Goal: Task Accomplishment & Management: Manage account settings

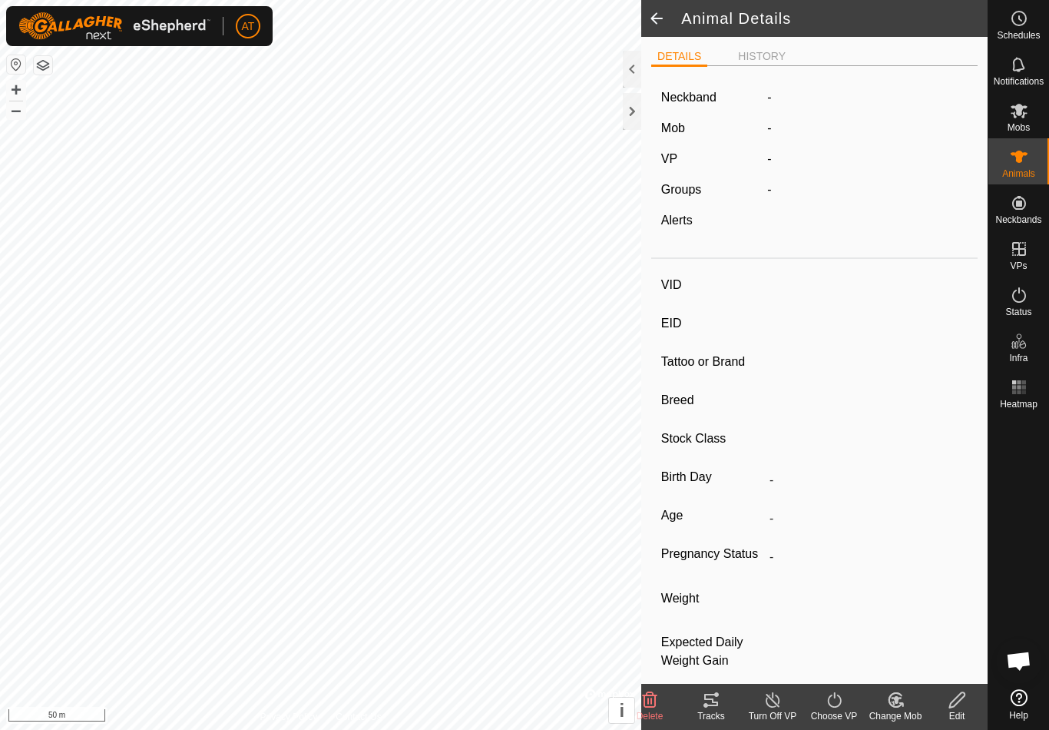
type input "Q33"
type input "-"
type input "Angus"
type input "-"
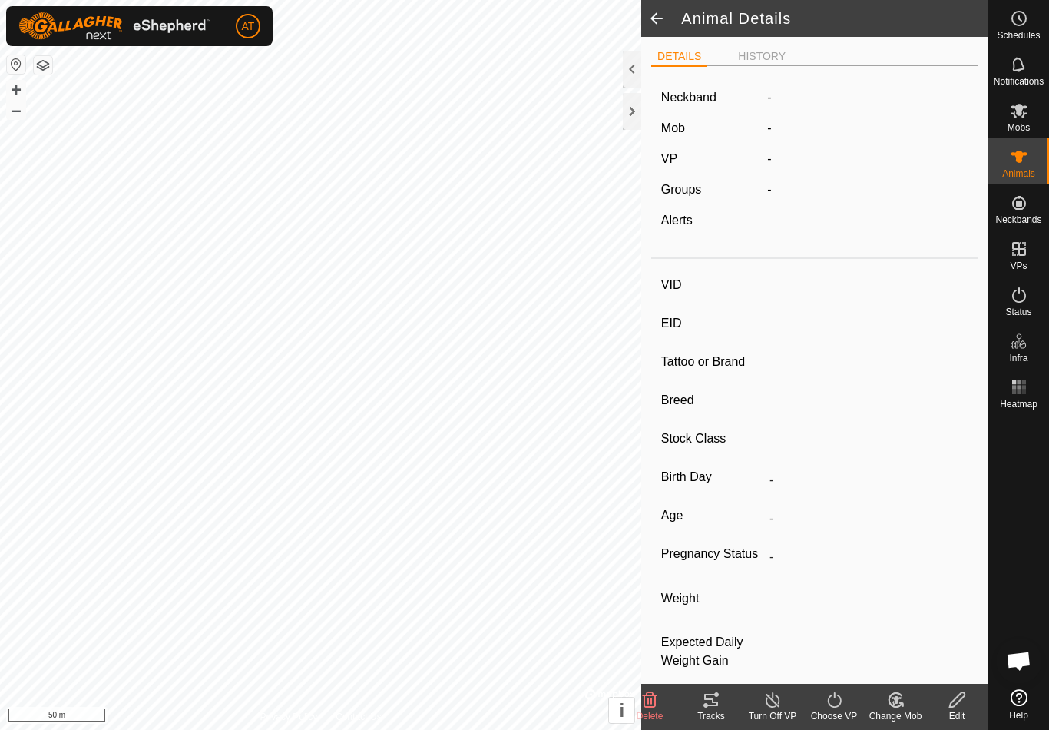
type input "Pregnant"
type input "0 kg"
type input "-"
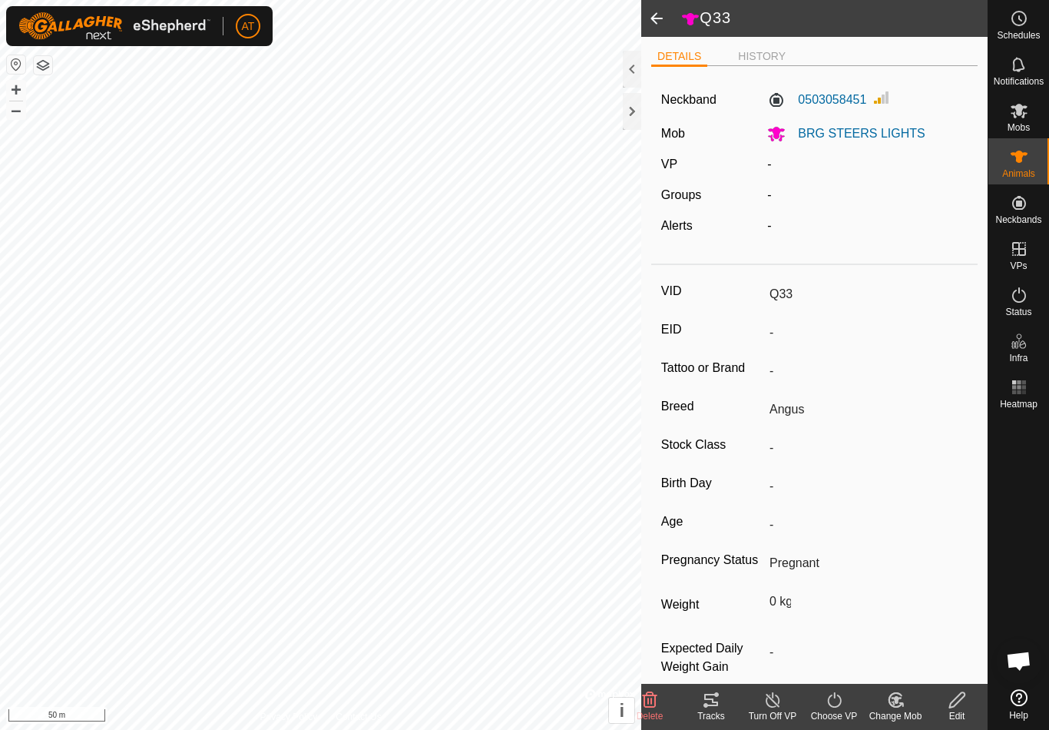
click at [777, 50] on li "HISTORY" at bounding box center [762, 56] width 60 height 16
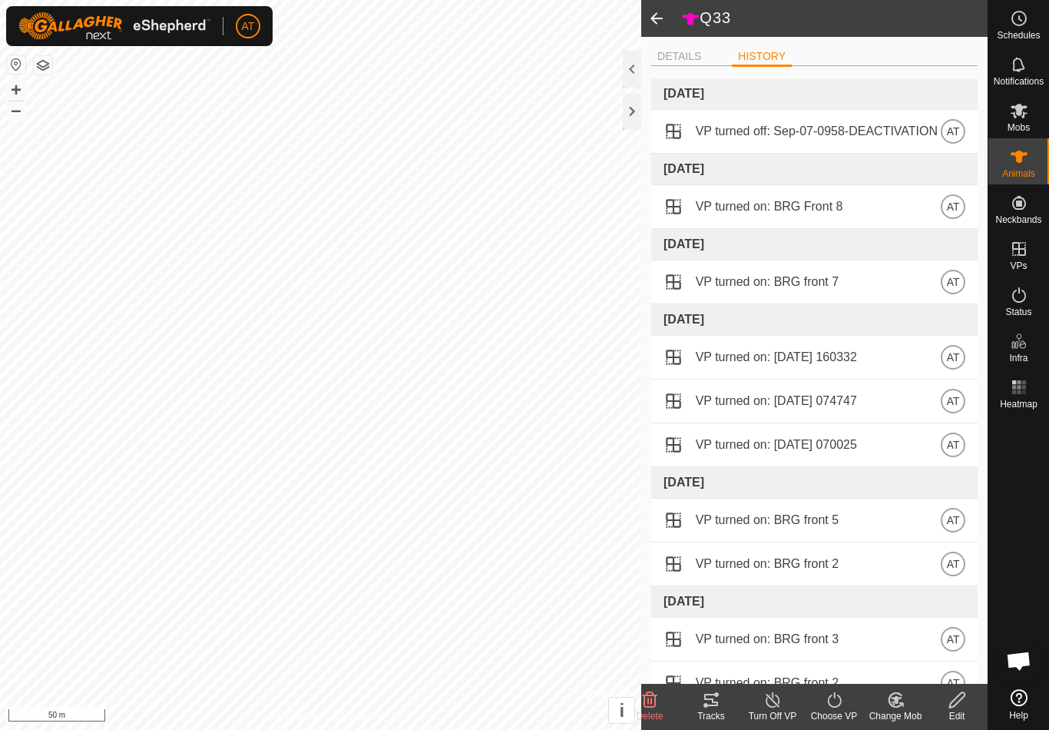
click at [720, 52] on ul "DETAILS HISTORY" at bounding box center [814, 56] width 326 height 19
click at [653, 21] on span at bounding box center [656, 18] width 31 height 37
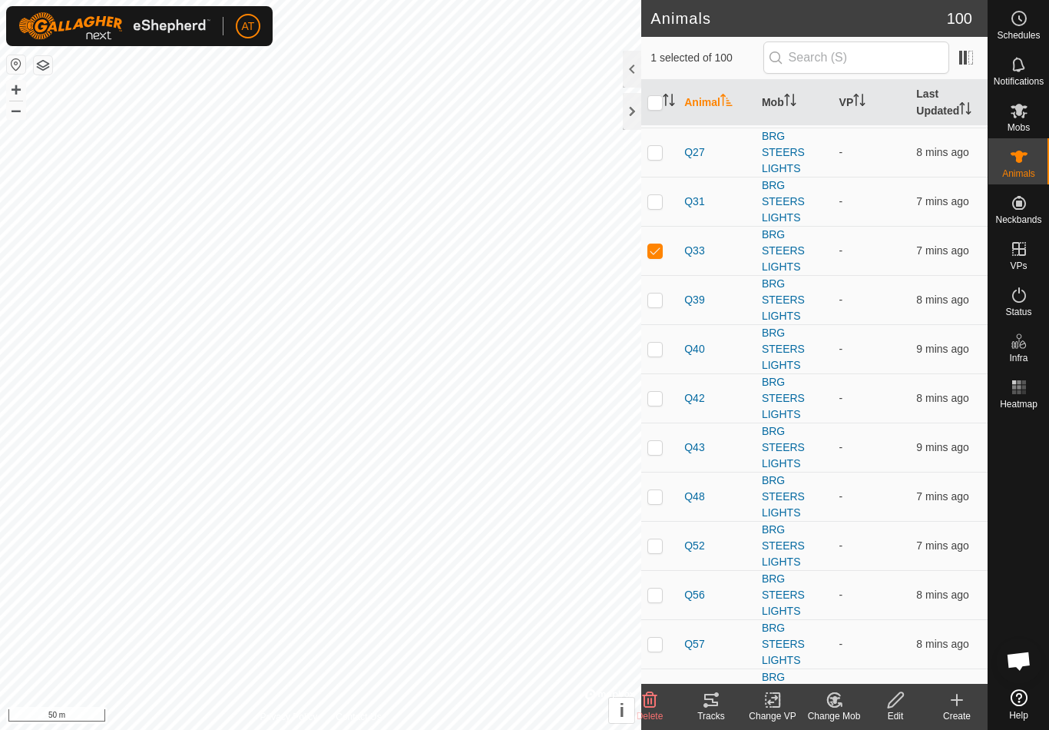
scroll to position [439, 0]
click at [632, 116] on div at bounding box center [632, 111] width 18 height 37
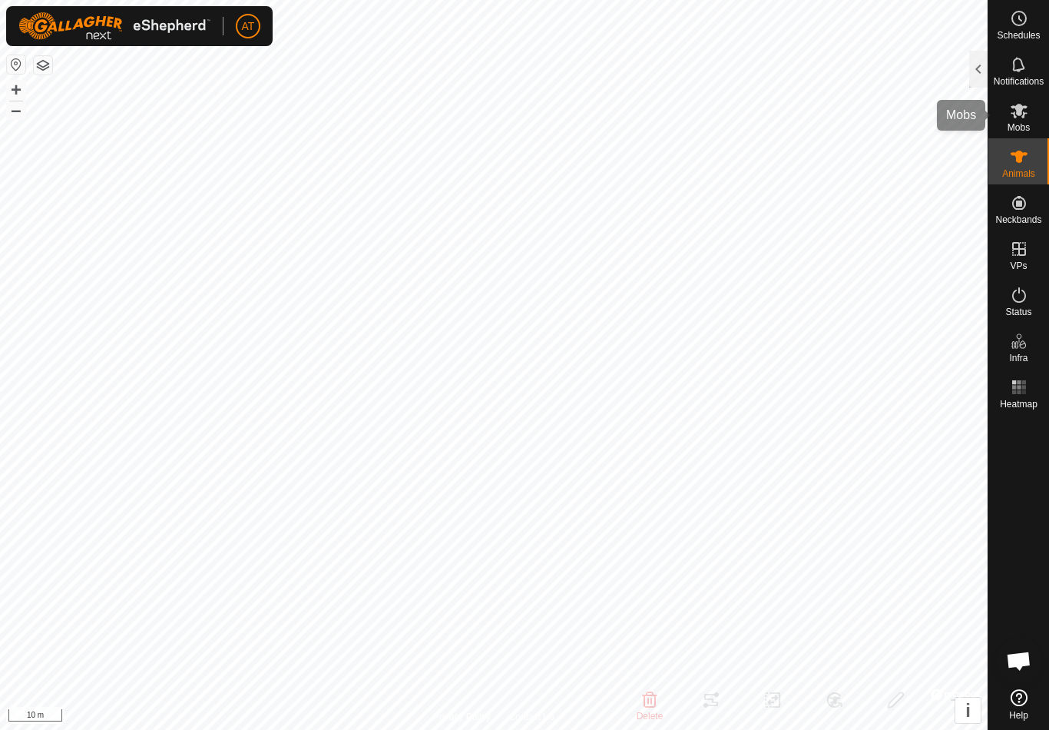
click at [1027, 104] on icon at bounding box center [1019, 110] width 18 height 18
click at [1025, 126] on span "Mobs" at bounding box center [1019, 127] width 22 height 9
click at [973, 78] on div at bounding box center [978, 69] width 18 height 37
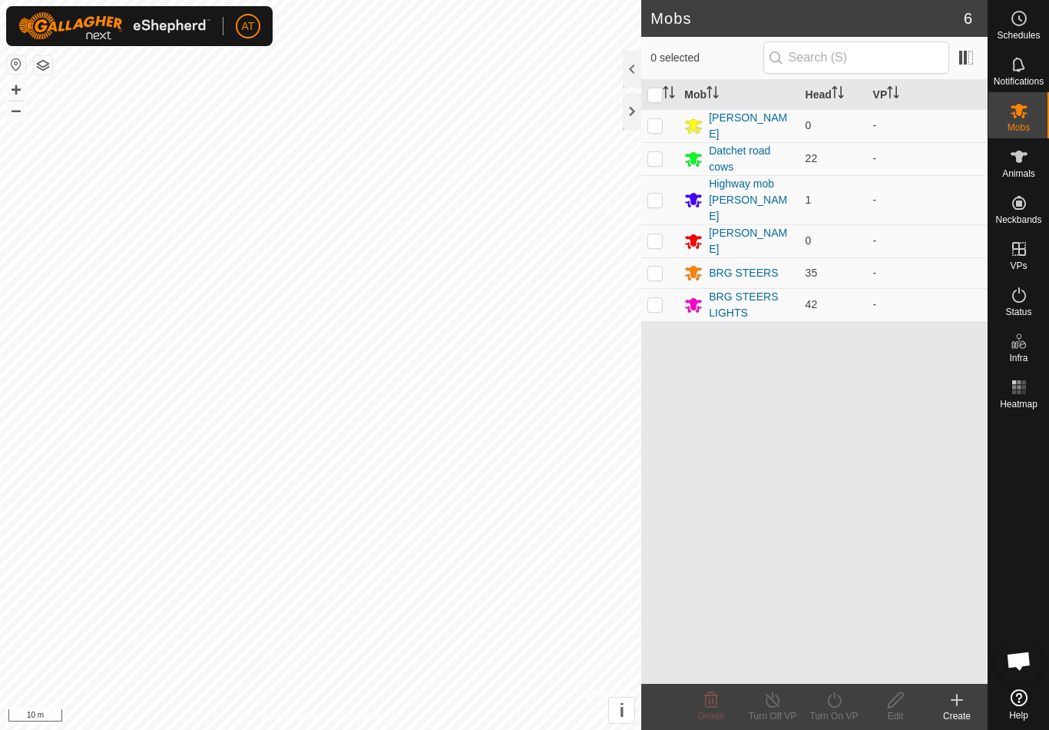
click at [668, 290] on td at bounding box center [659, 304] width 37 height 33
checkbox input "true"
click at [826, 703] on icon at bounding box center [834, 699] width 19 height 18
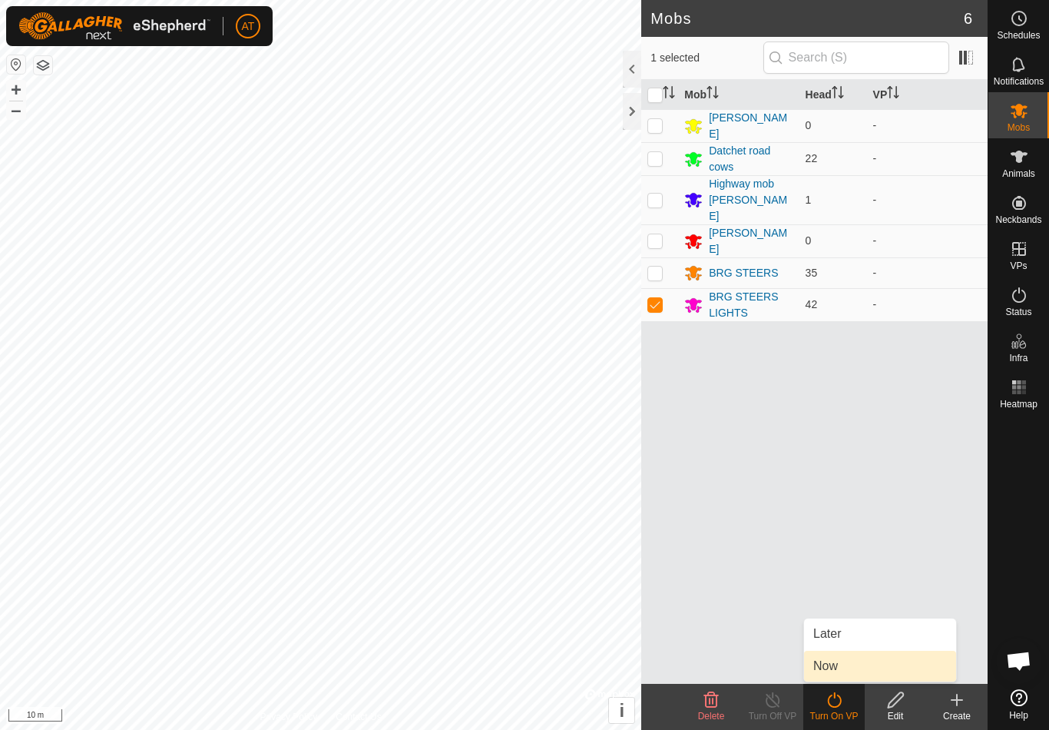
click at [857, 665] on link "Now" at bounding box center [880, 665] width 152 height 31
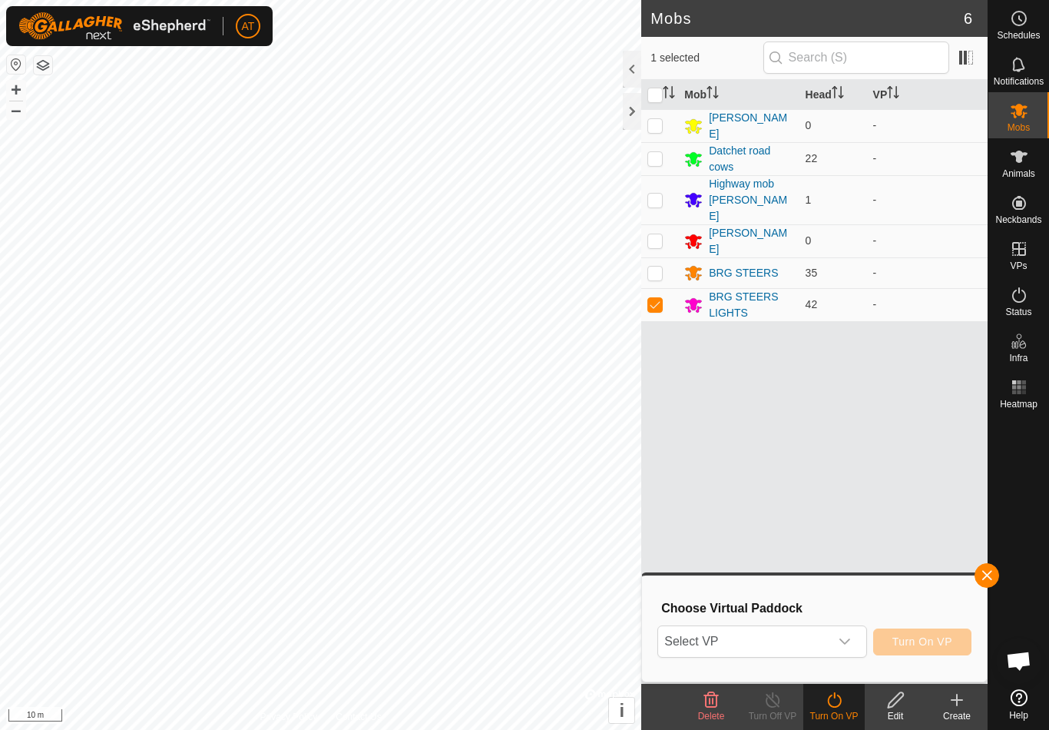
click at [851, 638] on icon "dropdown trigger" at bounding box center [845, 641] width 12 height 12
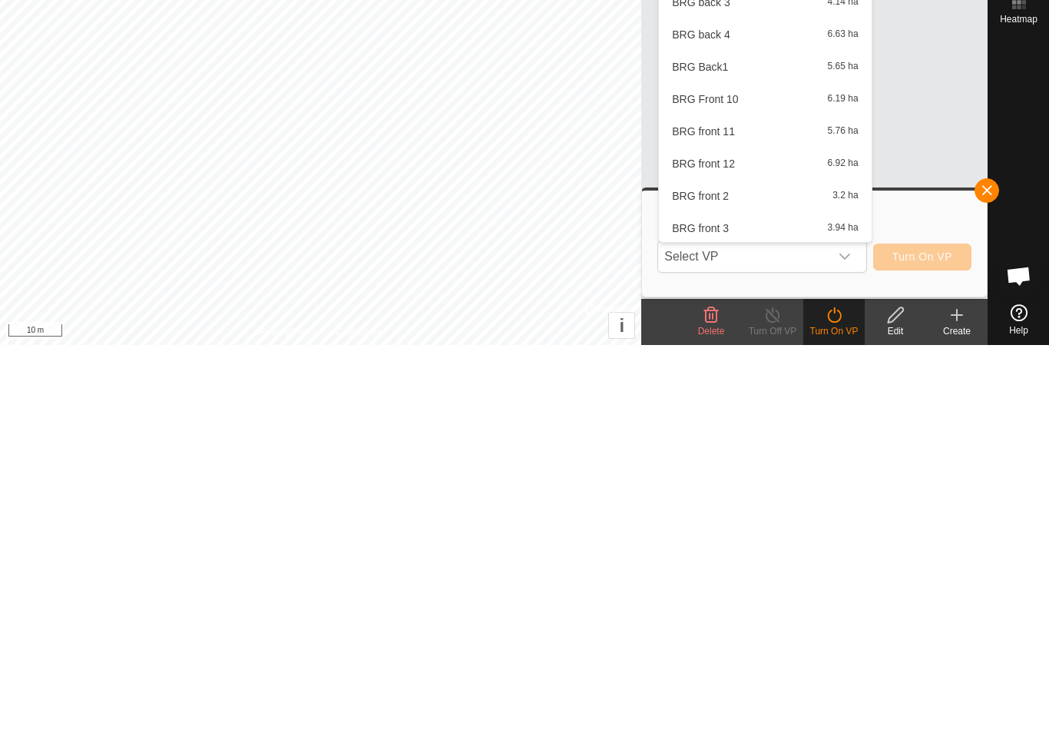
scroll to position [369, 0]
click at [735, 512] on span "BRG front 12" at bounding box center [703, 517] width 63 height 11
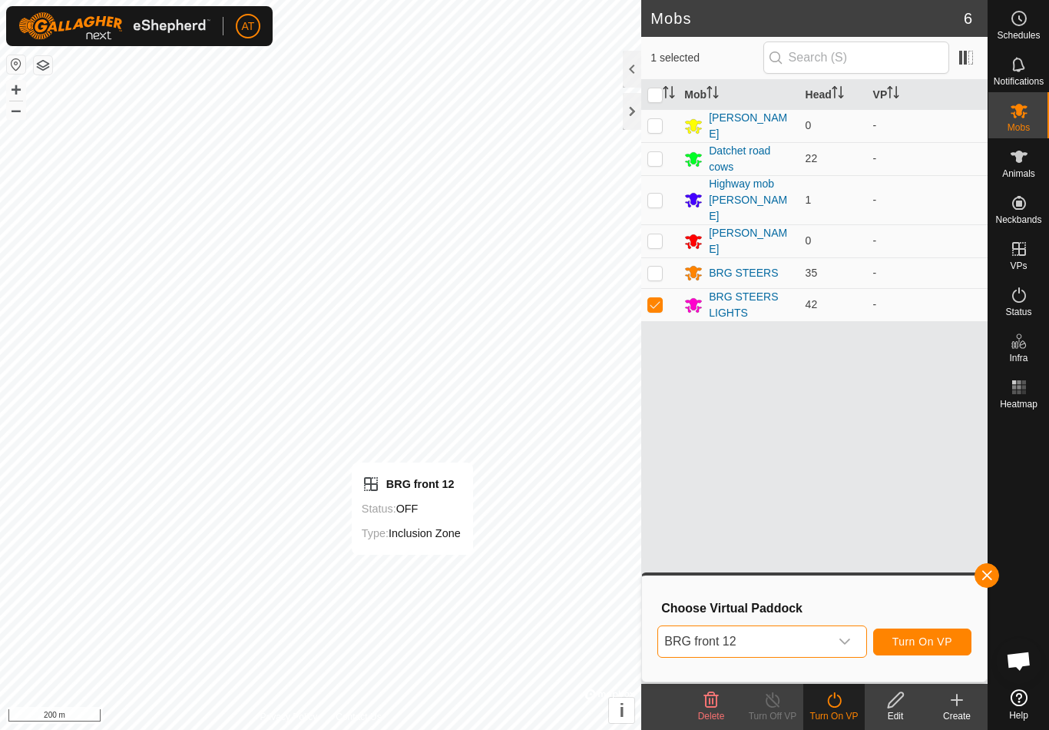
click at [978, 584] on button "button" at bounding box center [986, 575] width 25 height 25
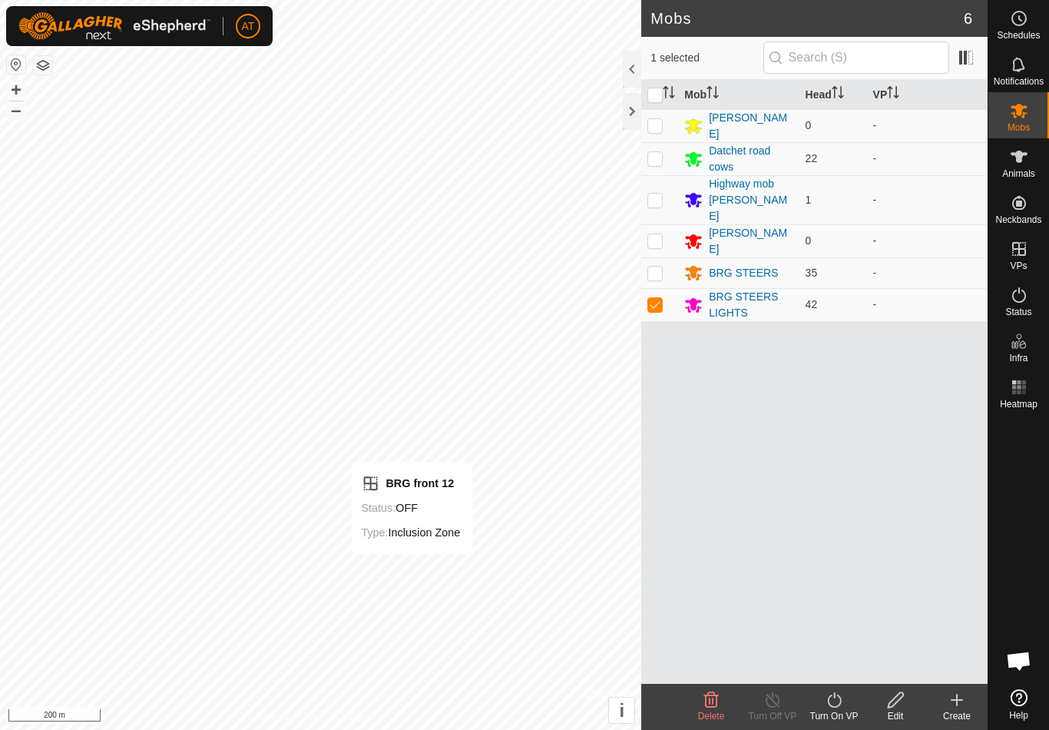
click at [640, 117] on div at bounding box center [632, 111] width 18 height 37
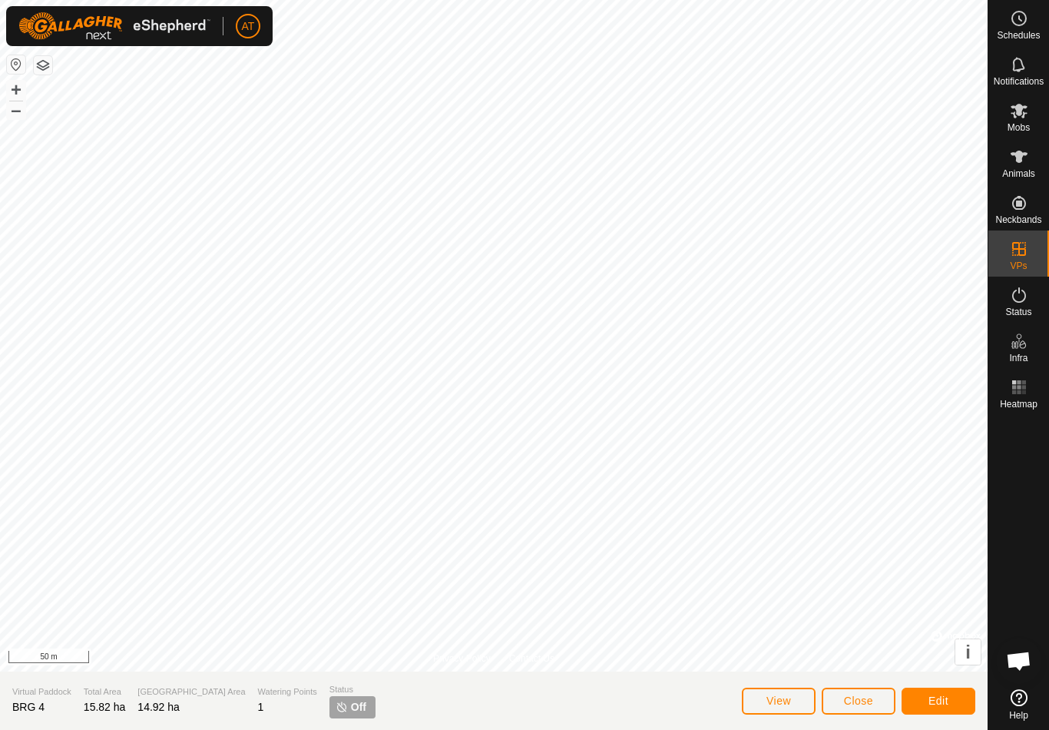
click at [882, 694] on button "Close" at bounding box center [859, 700] width 74 height 27
click at [961, 692] on button "Edit" at bounding box center [939, 700] width 74 height 27
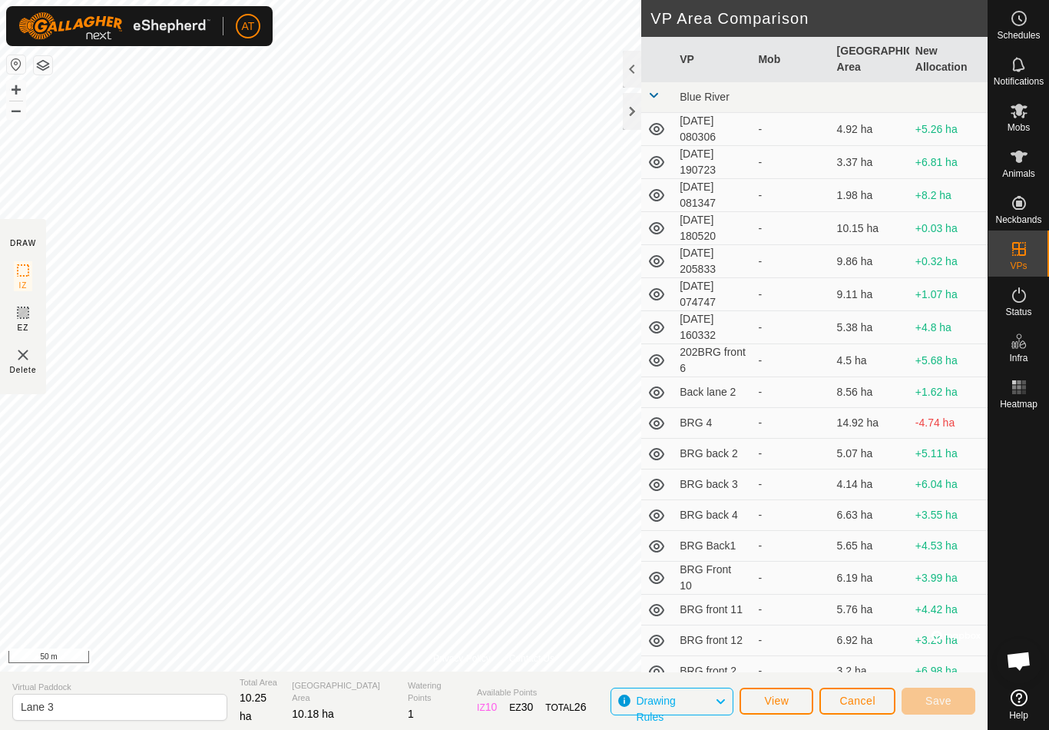
click at [21, 354] on img at bounding box center [23, 355] width 18 height 18
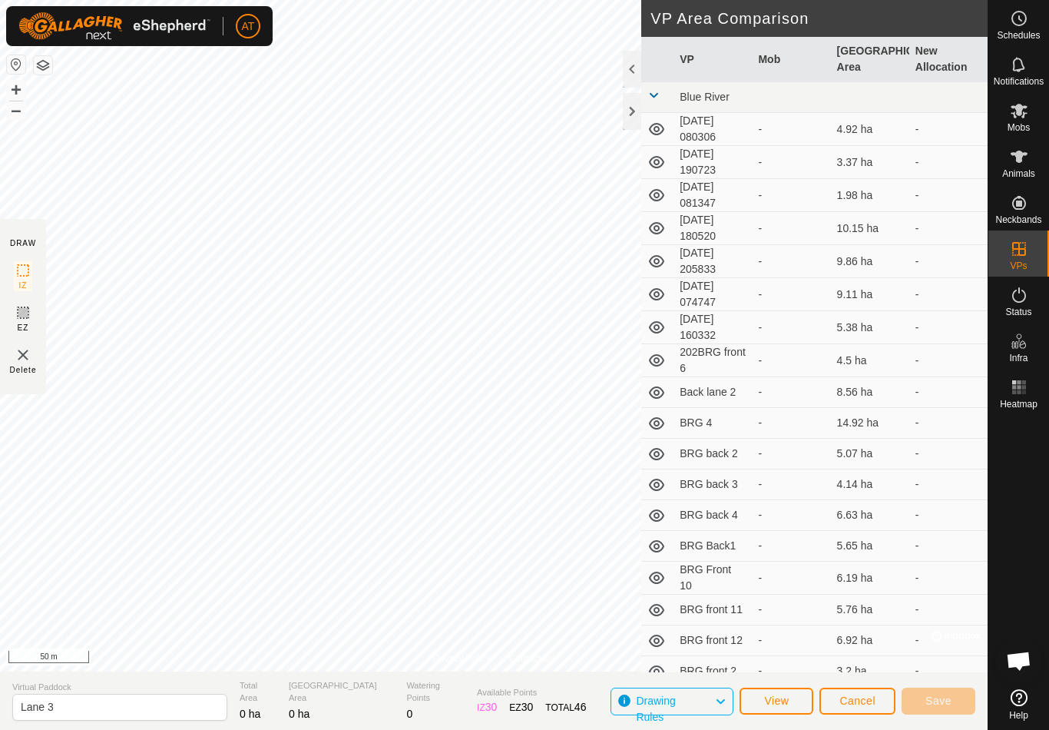
click at [878, 696] on button "Cancel" at bounding box center [857, 700] width 76 height 27
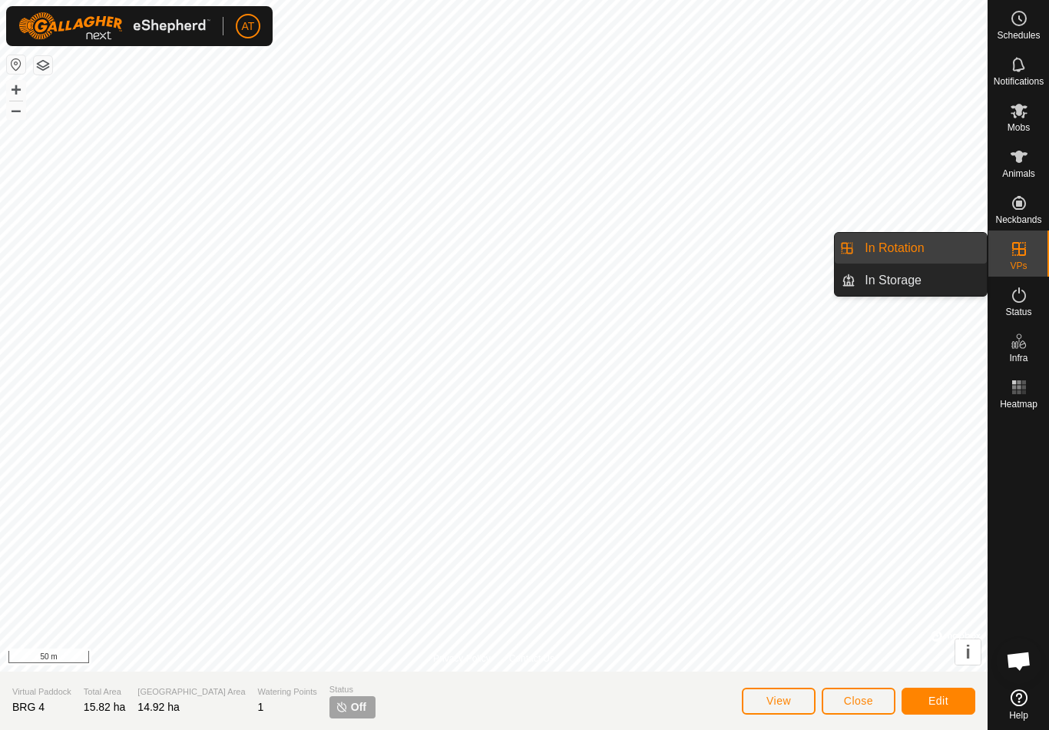
click at [946, 251] on link "In Rotation" at bounding box center [920, 248] width 131 height 31
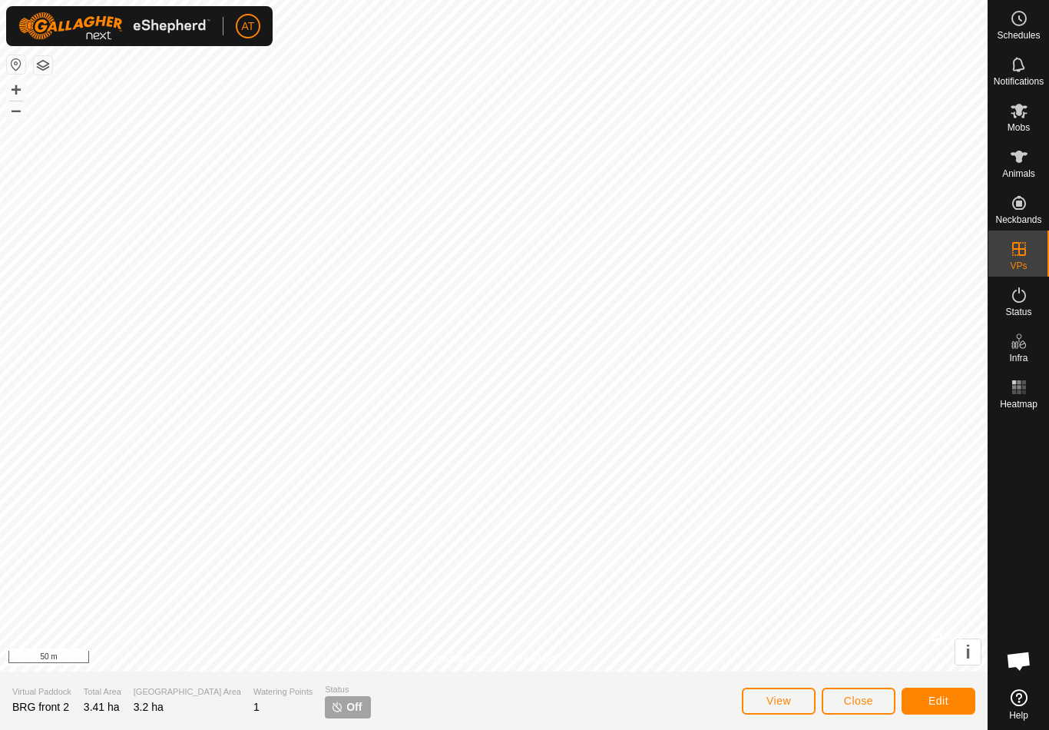
click at [859, 698] on span "Close" at bounding box center [858, 700] width 29 height 12
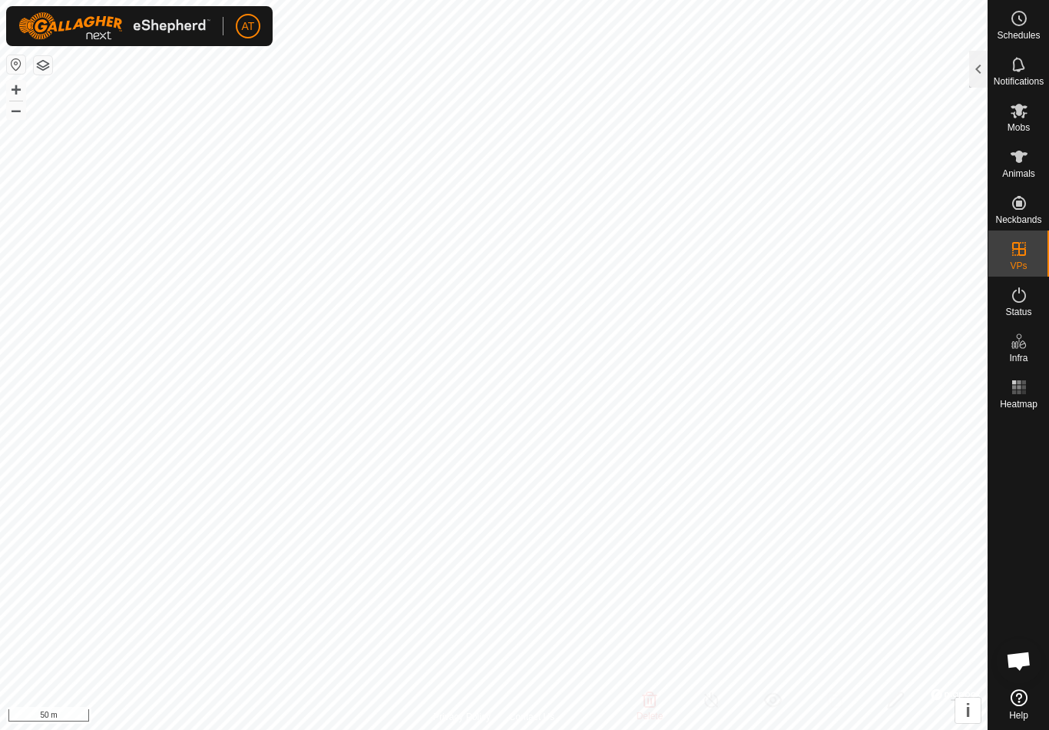
click at [985, 70] on div at bounding box center [978, 69] width 18 height 37
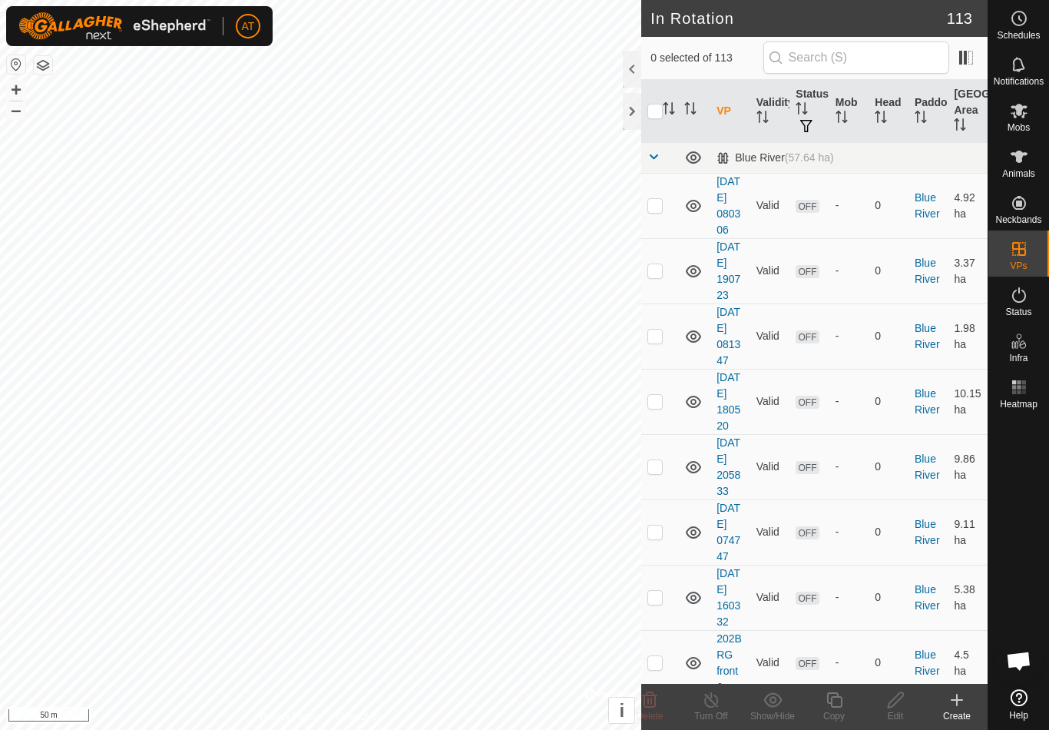
click at [634, 111] on div at bounding box center [632, 111] width 18 height 37
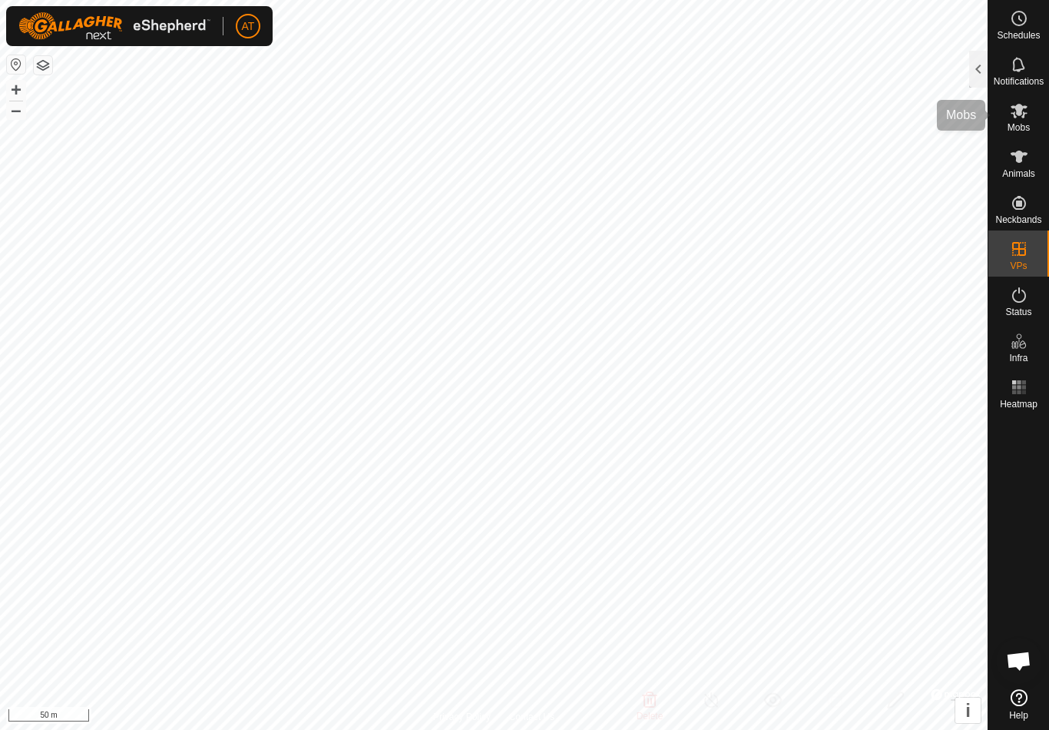
click at [1018, 134] on div "Mobs" at bounding box center [1018, 115] width 61 height 46
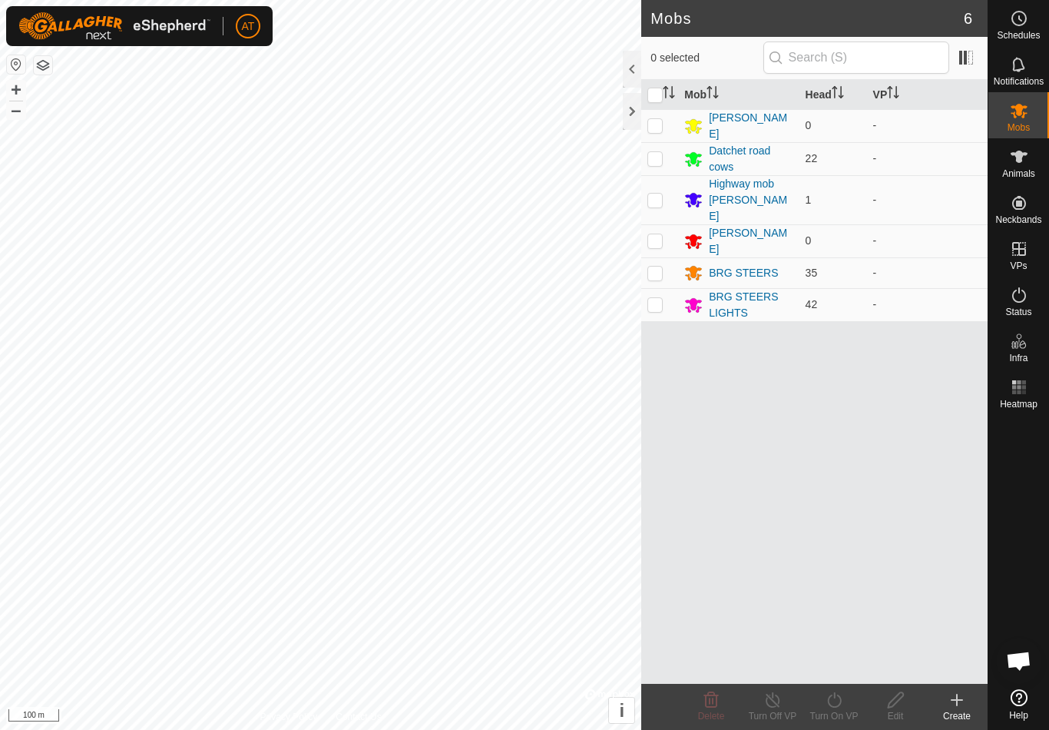
click at [667, 288] on td at bounding box center [659, 304] width 37 height 33
checkbox input "true"
click at [836, 700] on icon at bounding box center [834, 699] width 19 height 18
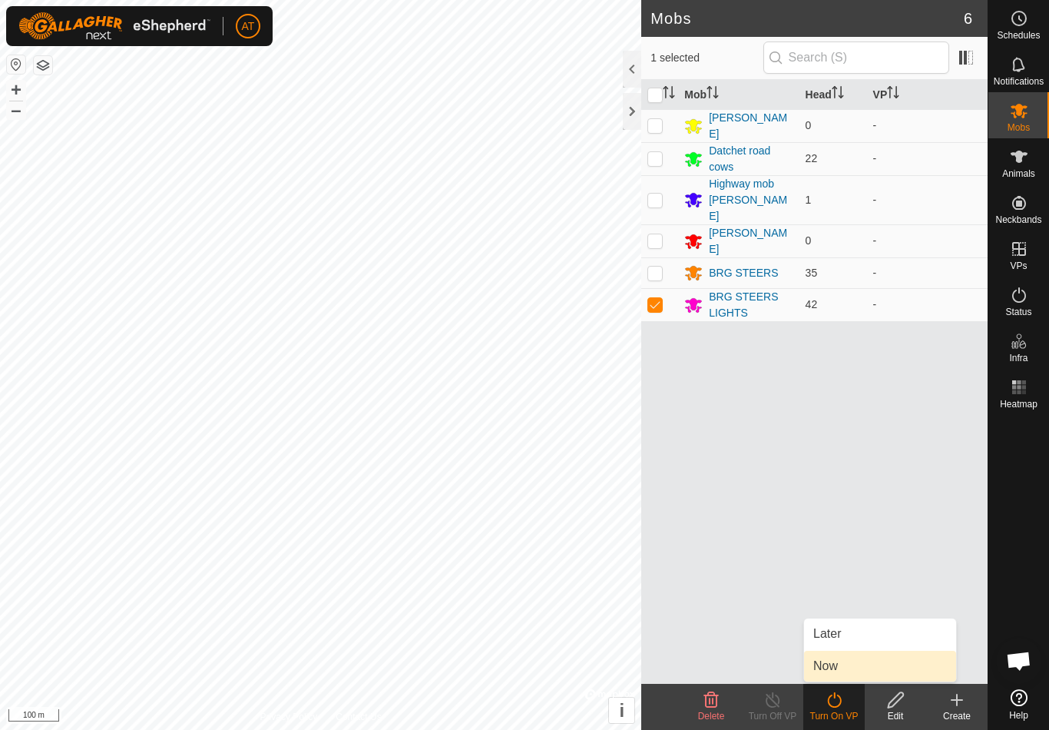
click at [826, 663] on span "Now" at bounding box center [825, 666] width 25 height 18
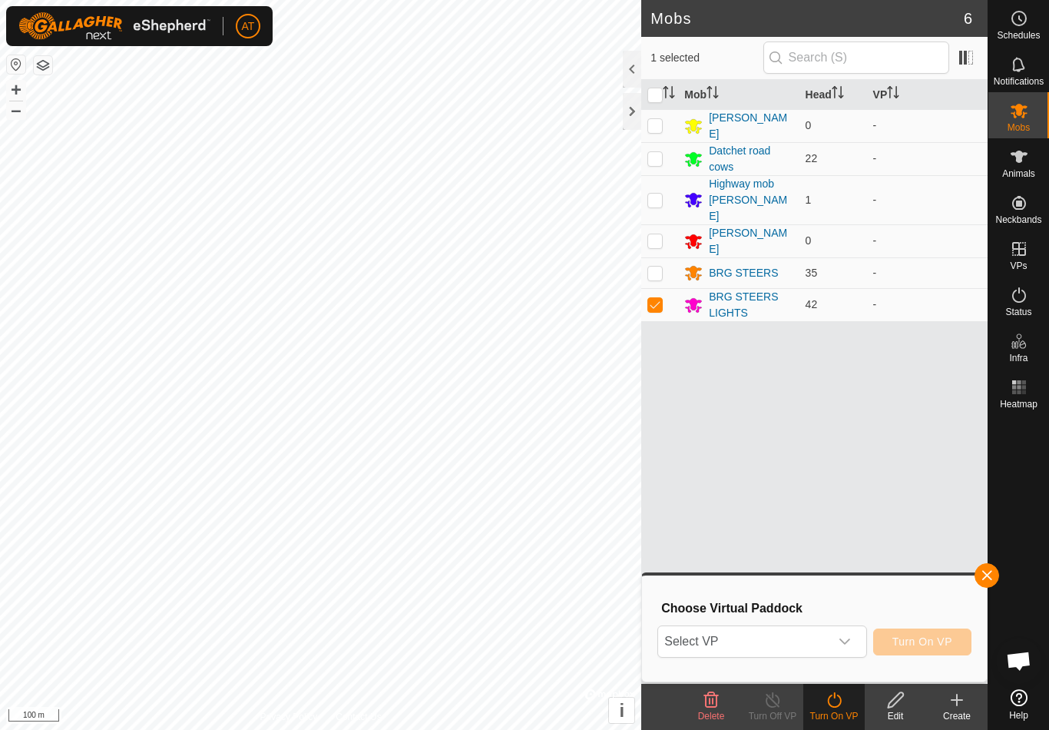
click at [852, 642] on div "dropdown trigger" at bounding box center [844, 641] width 31 height 31
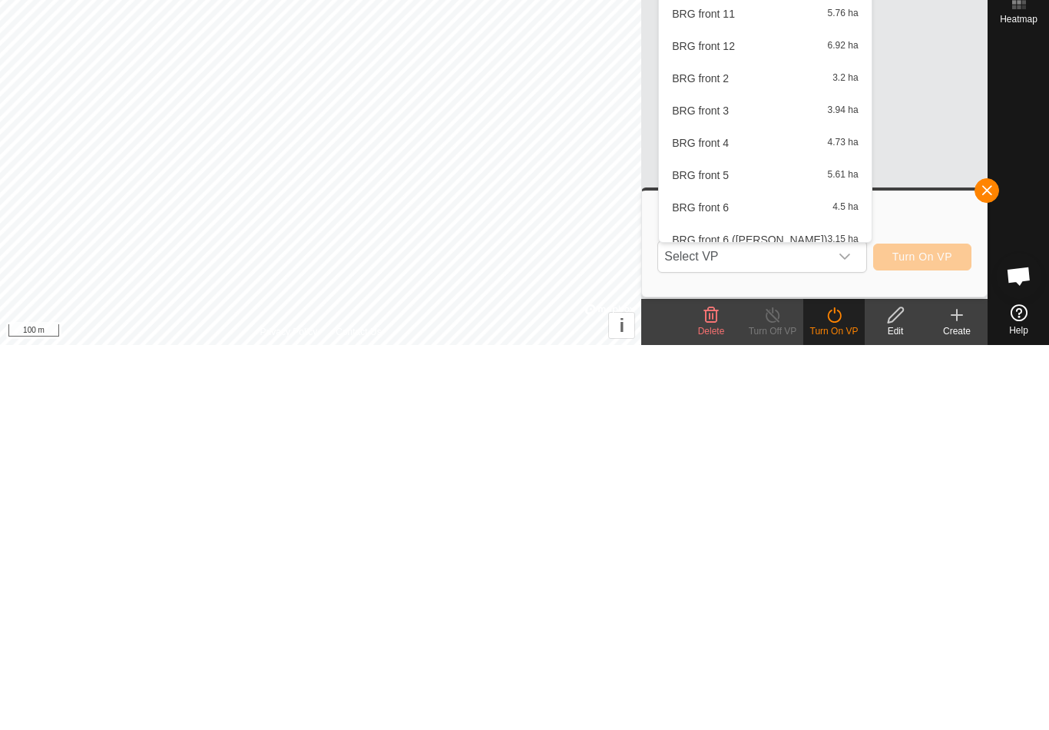
scroll to position [452, 0]
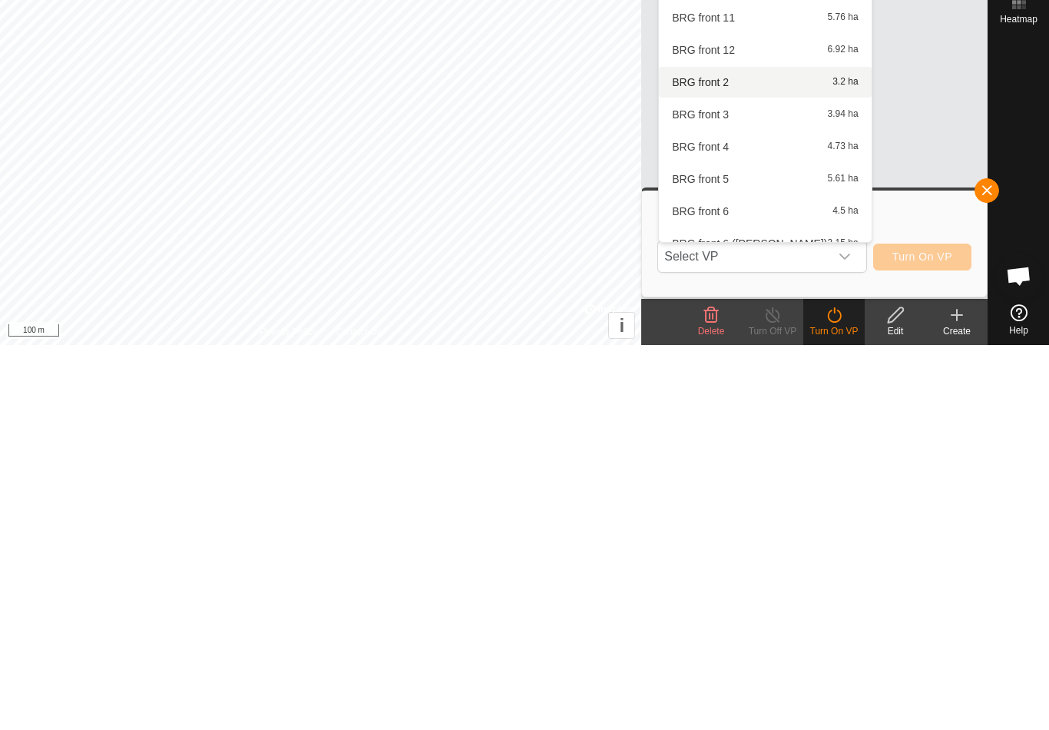
click at [737, 458] on div "BRG front 2 3.2 ha" at bounding box center [765, 467] width 194 height 18
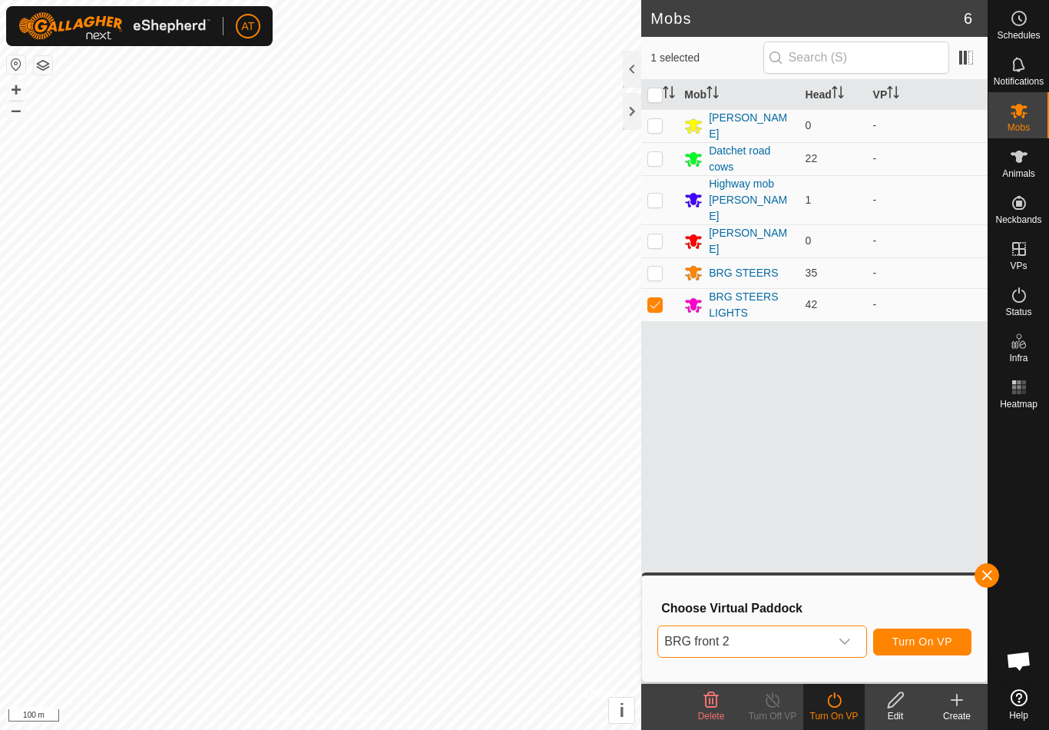
click at [803, 650] on span "BRG front 2" at bounding box center [743, 641] width 170 height 31
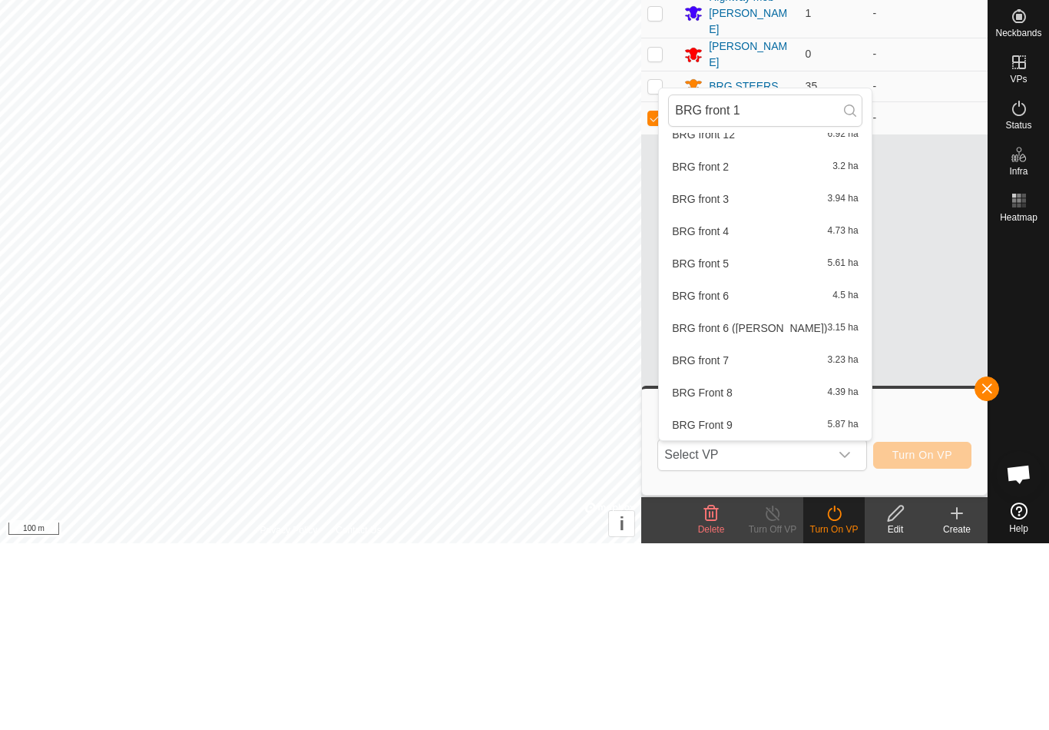
scroll to position [0, 0]
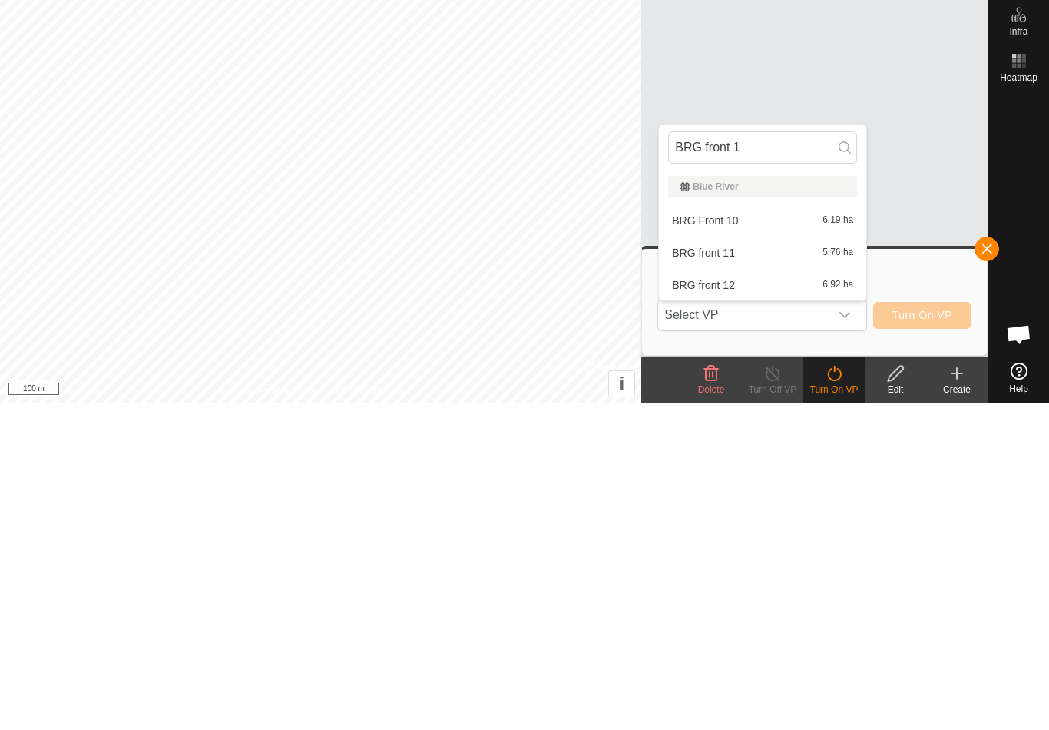
type input "BRG front 1"
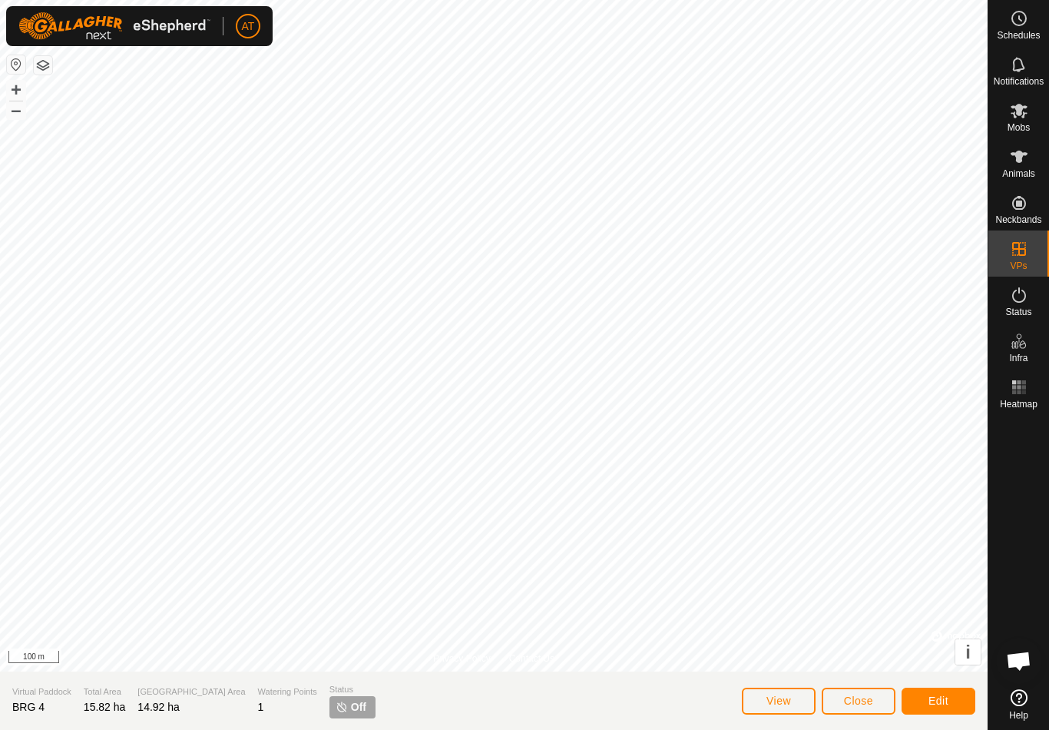
click at [869, 697] on span "Close" at bounding box center [858, 700] width 29 height 12
click at [872, 691] on button "Close" at bounding box center [859, 700] width 74 height 27
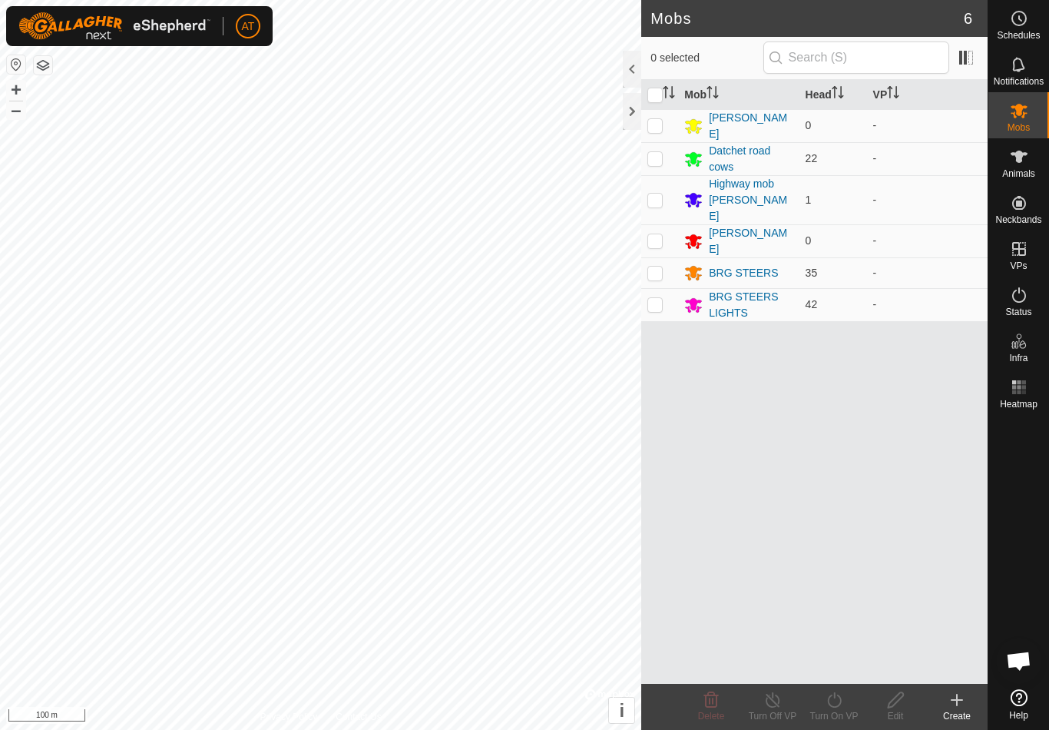
click at [659, 298] on p-checkbox at bounding box center [654, 304] width 15 height 12
checkbox input "true"
click at [828, 699] on icon at bounding box center [834, 699] width 19 height 18
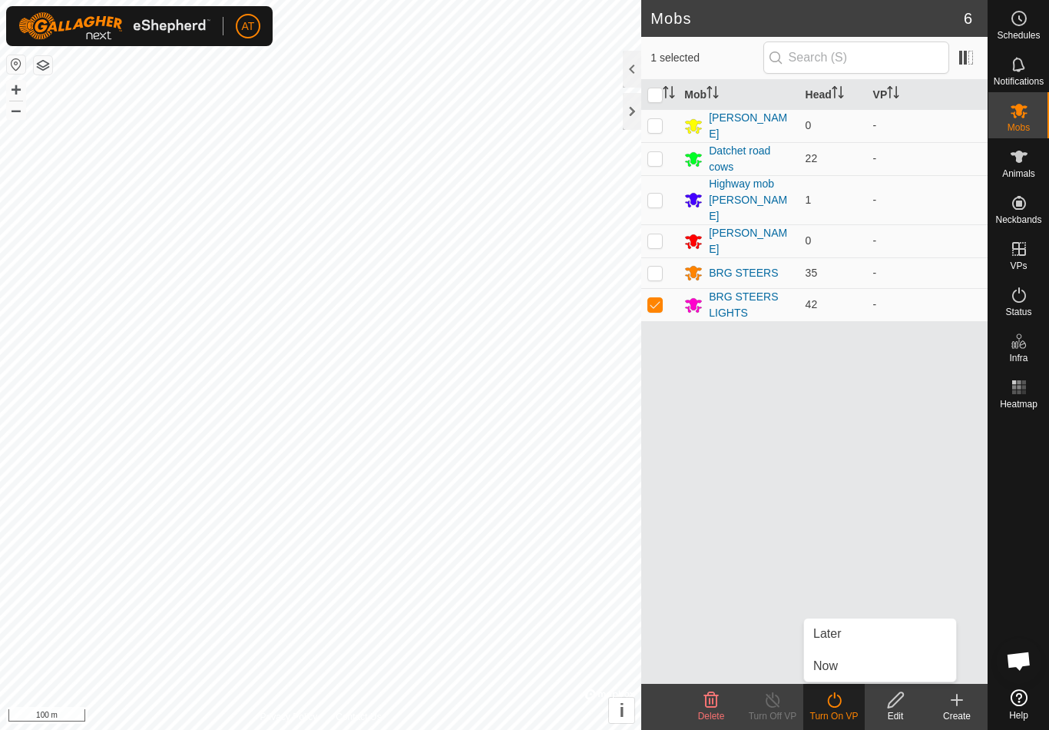
click at [838, 664] on span "Now" at bounding box center [825, 666] width 25 height 18
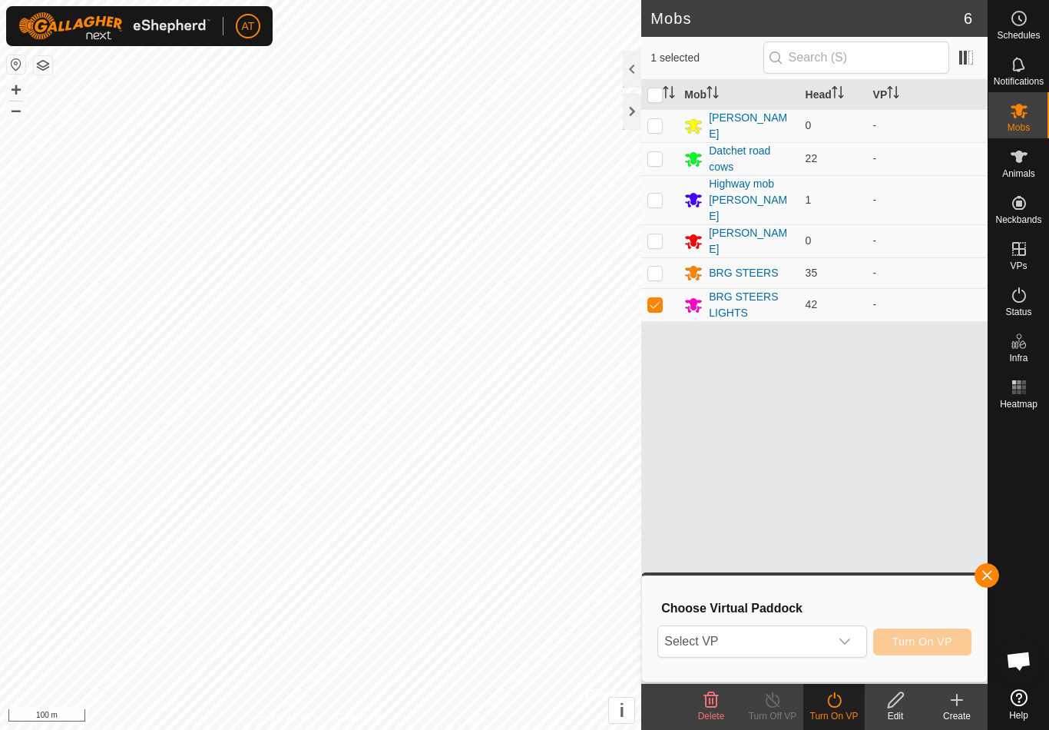
click at [772, 638] on span "Select VP" at bounding box center [743, 641] width 170 height 31
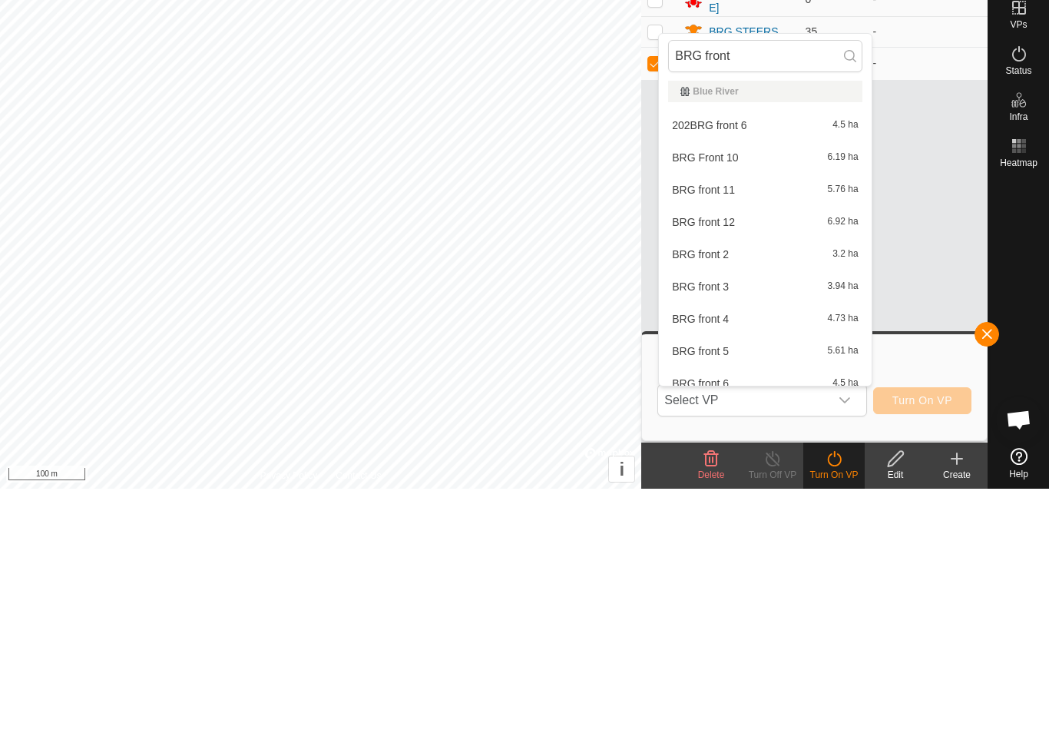
scroll to position [2, 0]
type input "BRG front"
click at [759, 520] on div "BRG front 3 3.94 ha" at bounding box center [765, 529] width 194 height 18
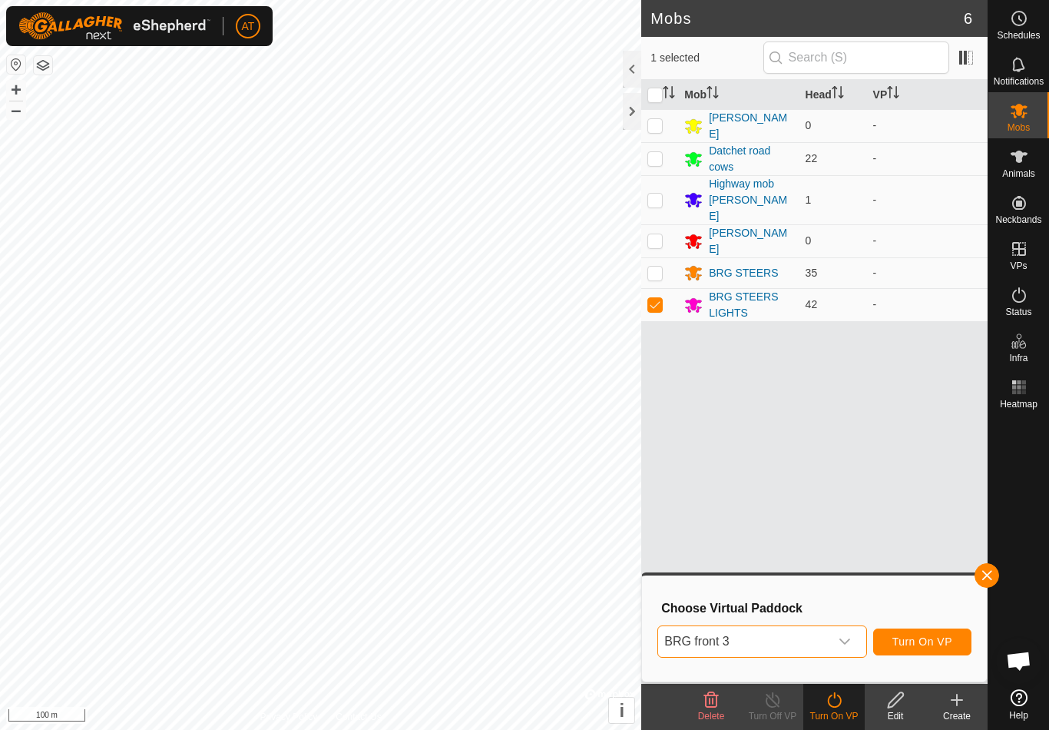
click at [991, 577] on span "button" at bounding box center [987, 575] width 12 height 12
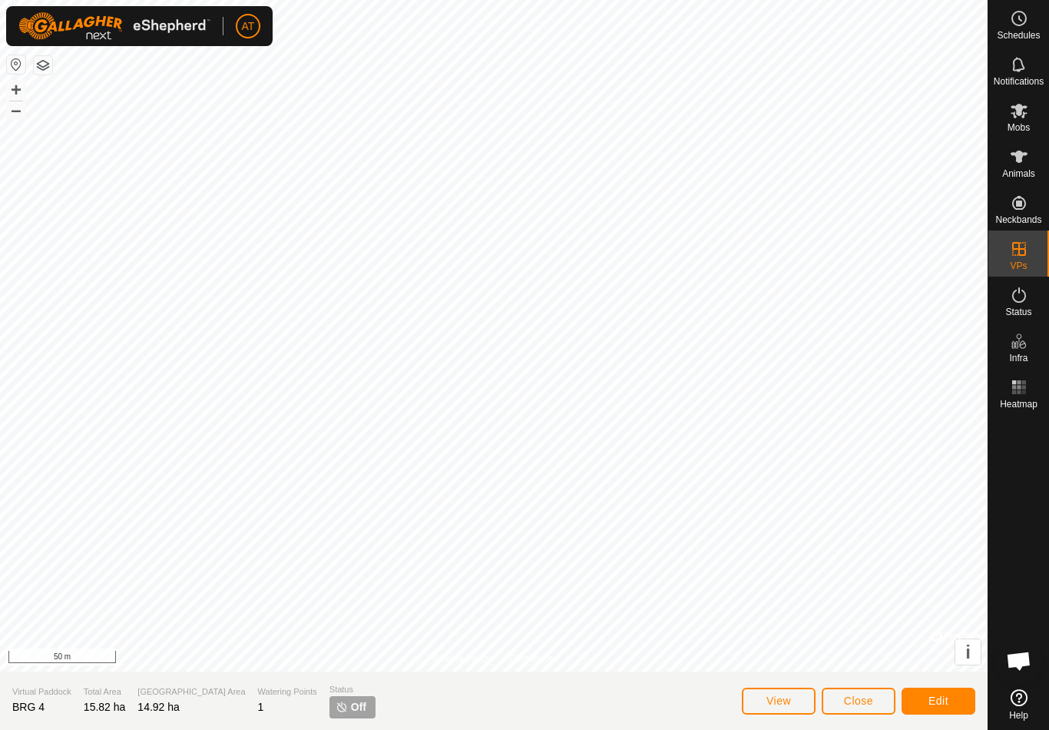
click at [872, 691] on button "Close" at bounding box center [859, 700] width 74 height 27
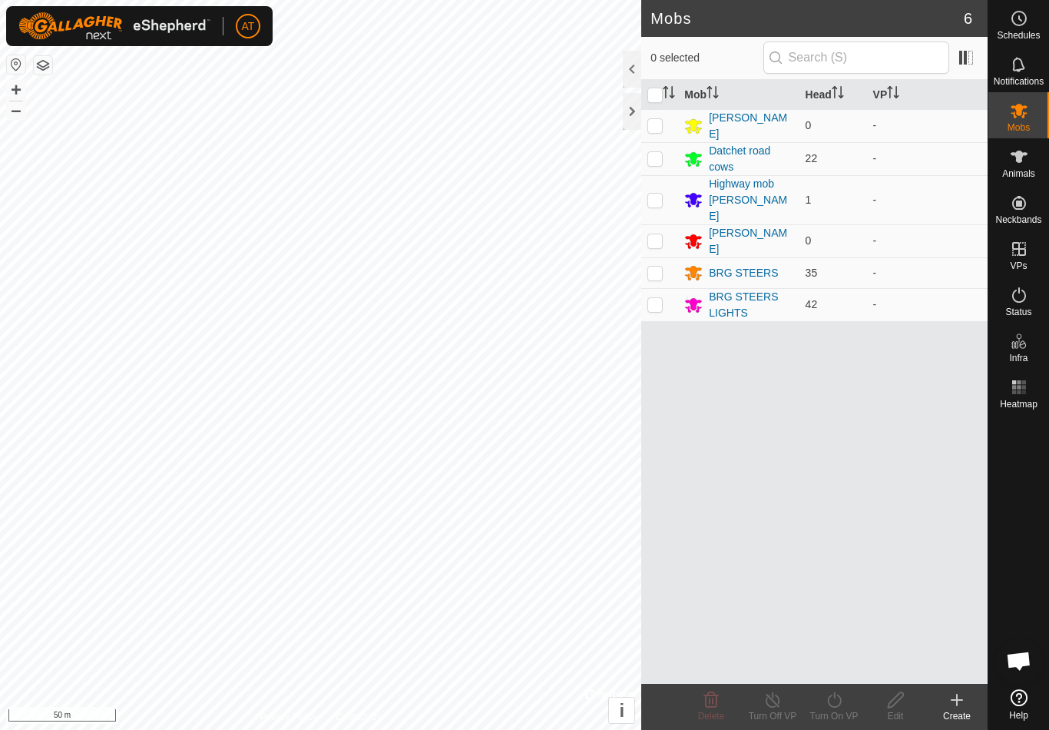
click at [966, 700] on create-svg-icon at bounding box center [956, 699] width 61 height 18
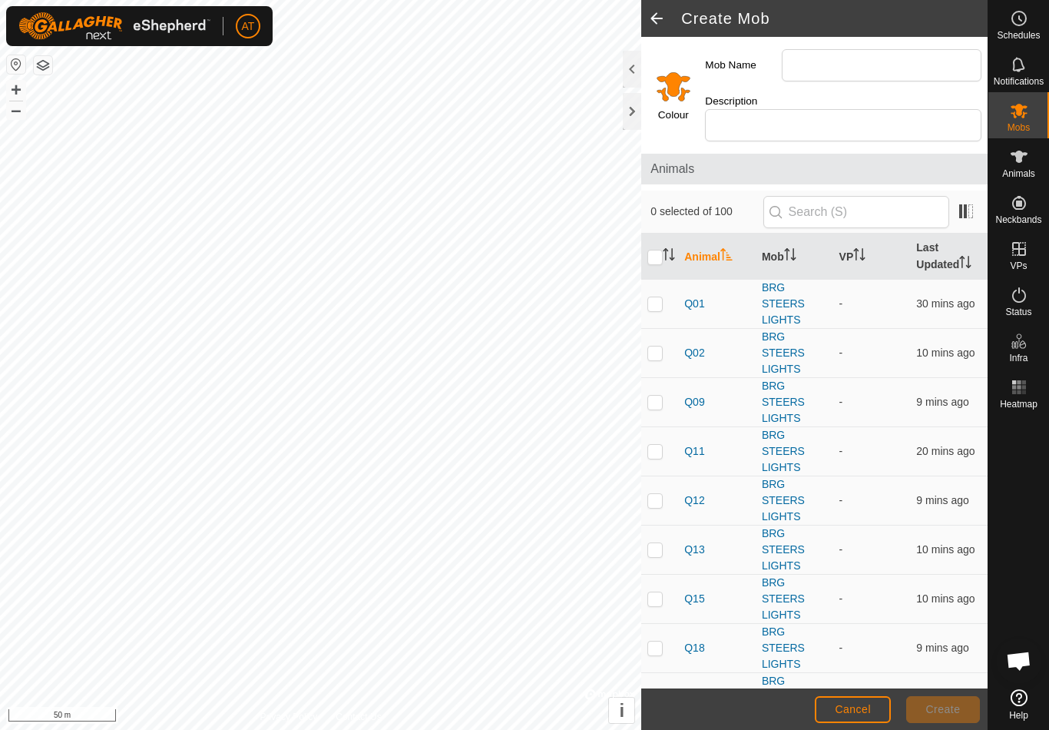
click at [636, 117] on div at bounding box center [632, 111] width 18 height 37
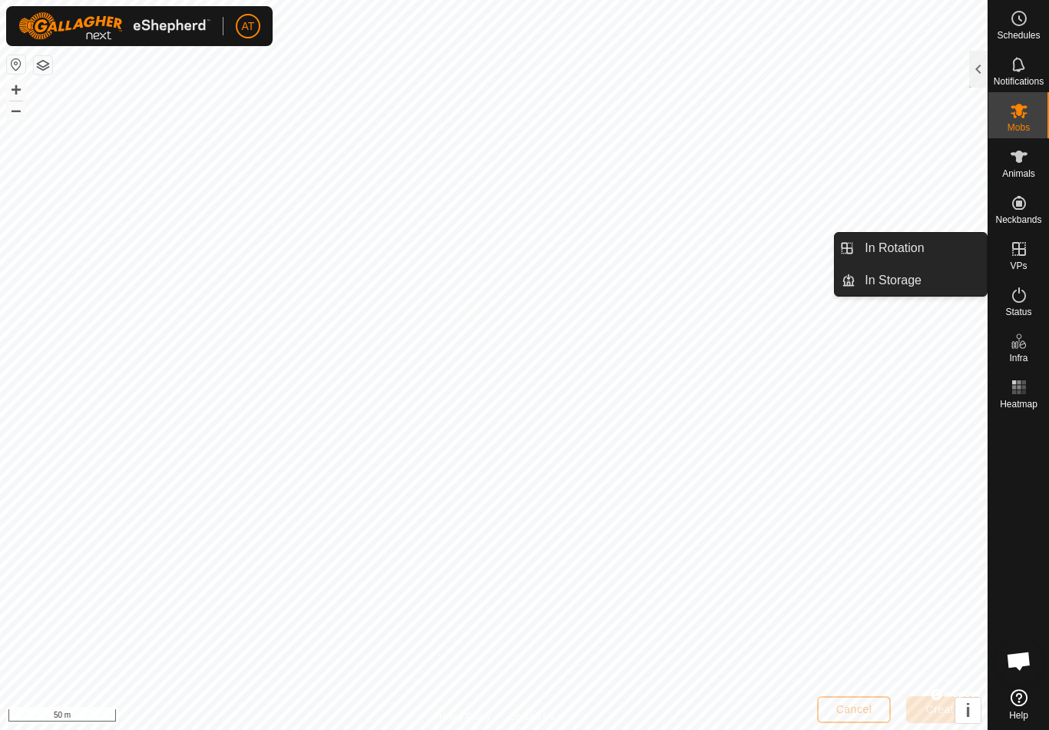
click at [935, 250] on link "In Rotation" at bounding box center [920, 248] width 131 height 31
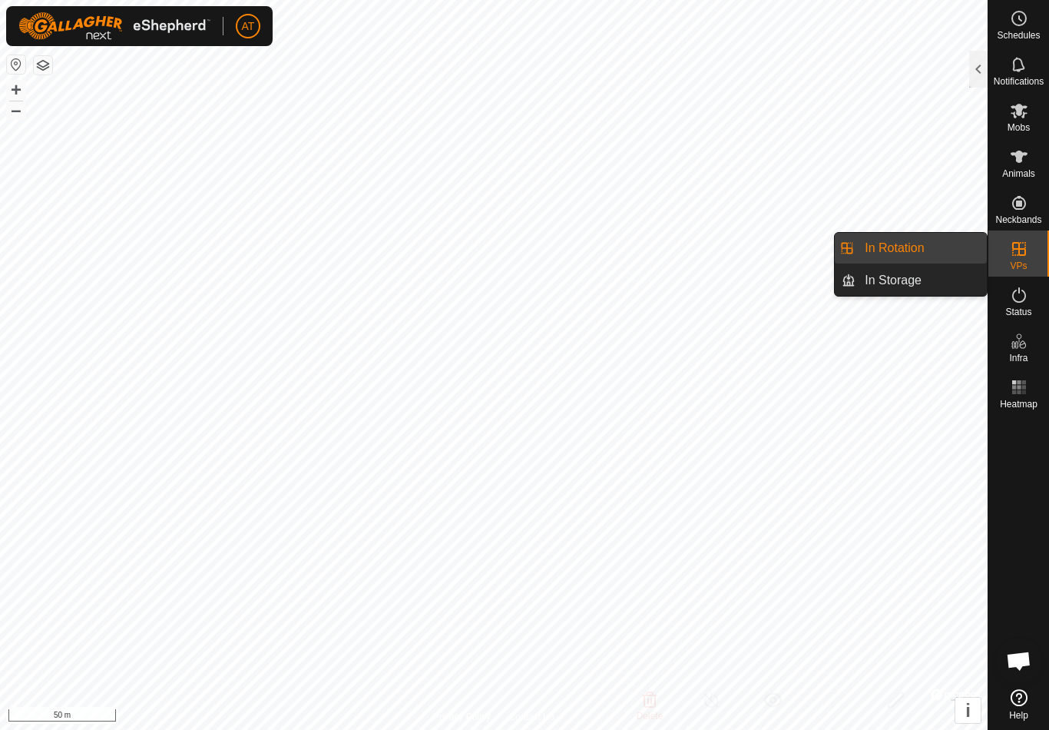
click at [979, 68] on div at bounding box center [978, 69] width 18 height 37
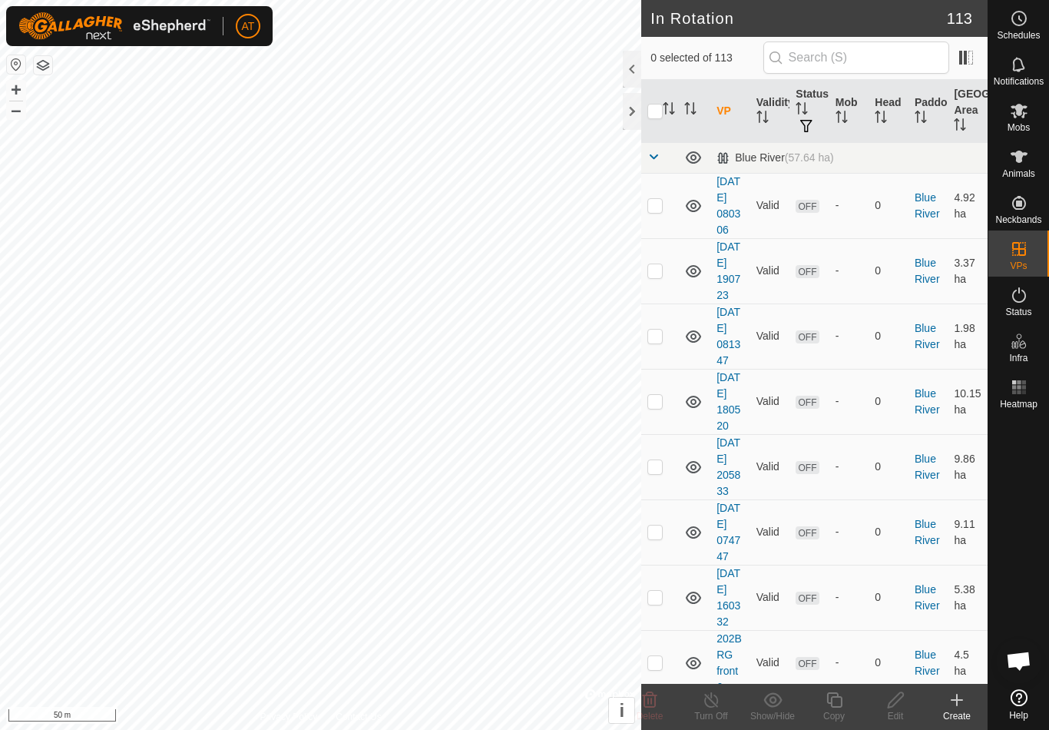
click at [958, 706] on icon at bounding box center [957, 699] width 18 height 18
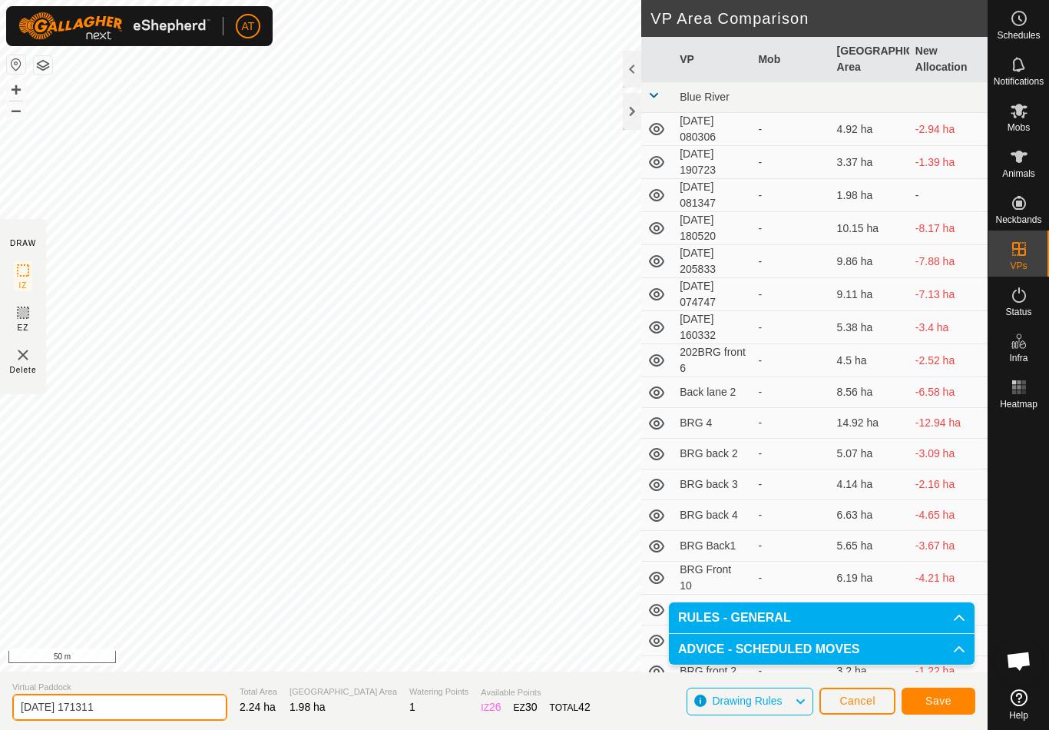
click at [142, 718] on input "2025-09-08 171311" at bounding box center [119, 706] width 215 height 27
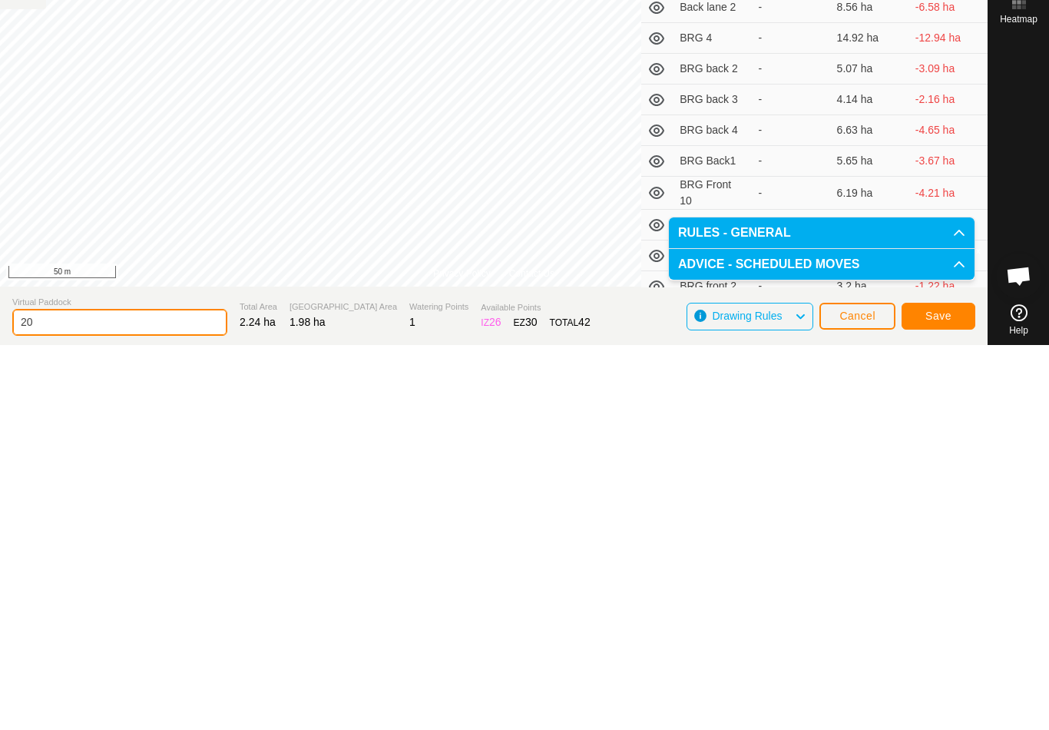
type input "2"
type input "BRG front 1"
click at [945, 694] on span "Save" at bounding box center [938, 700] width 26 height 12
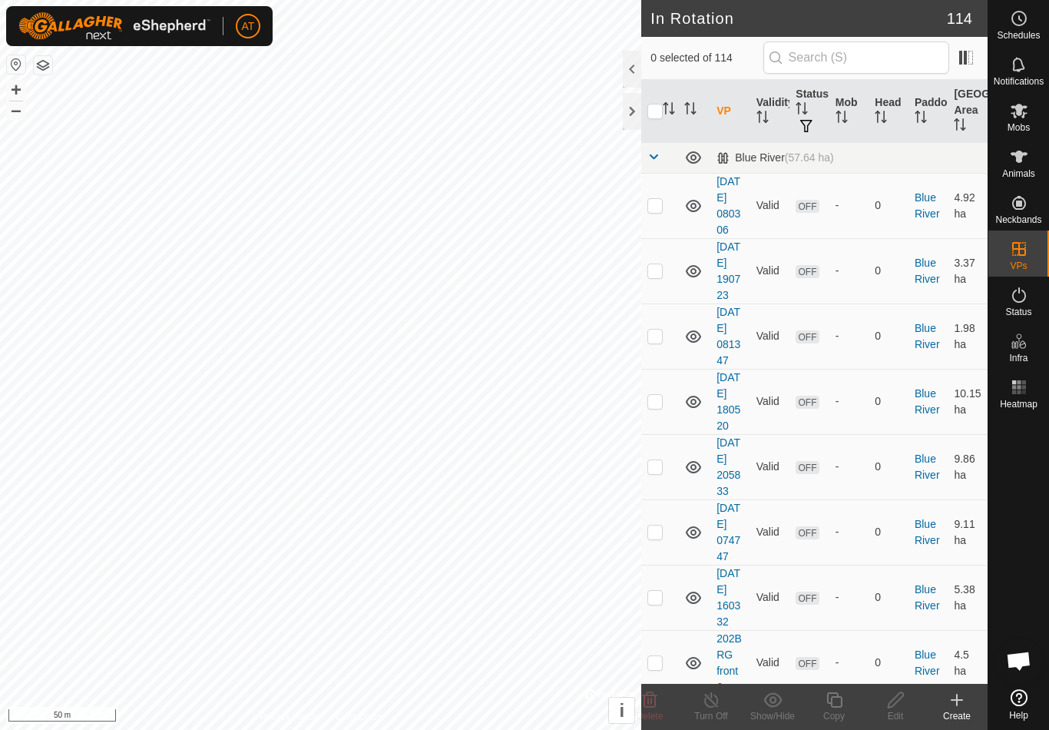
click at [1023, 131] on span "Mobs" at bounding box center [1019, 127] width 22 height 9
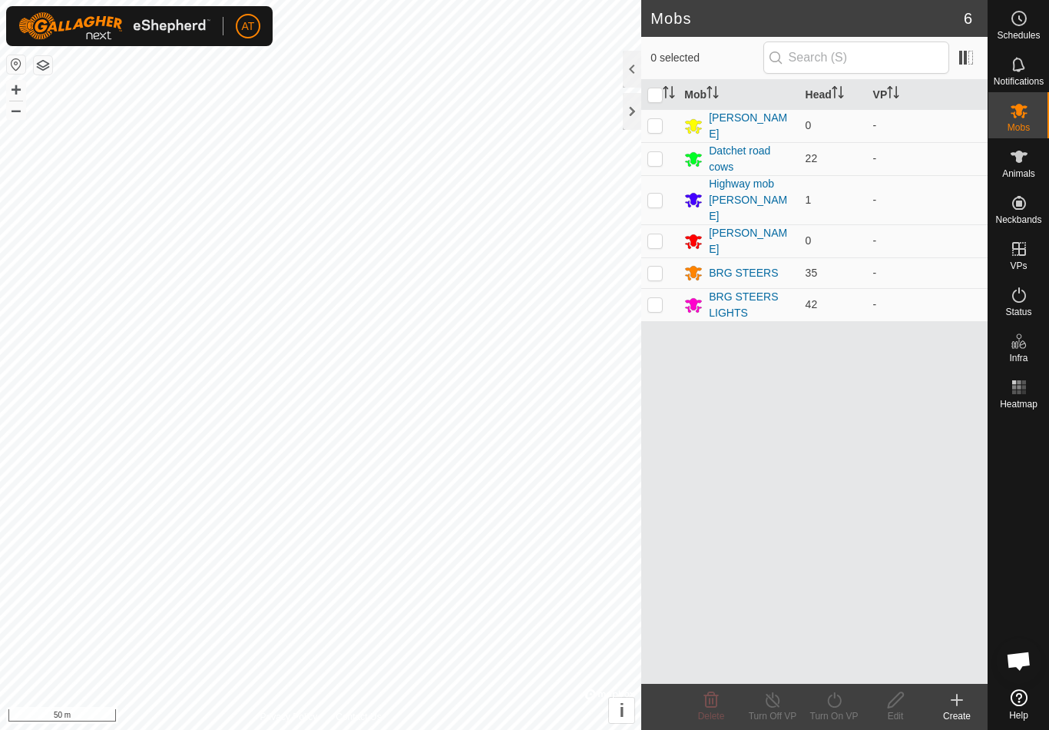
click at [663, 288] on td at bounding box center [659, 304] width 37 height 33
checkbox input "true"
click at [839, 693] on icon at bounding box center [834, 699] width 19 height 18
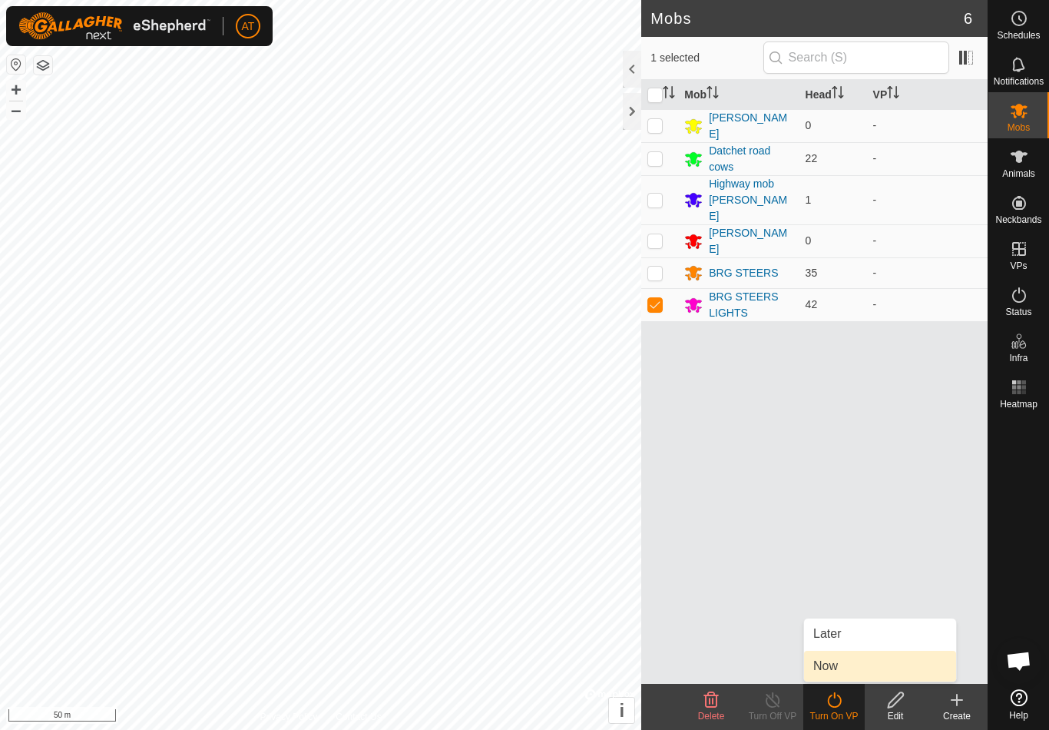
click at [858, 669] on link "Now" at bounding box center [880, 665] width 152 height 31
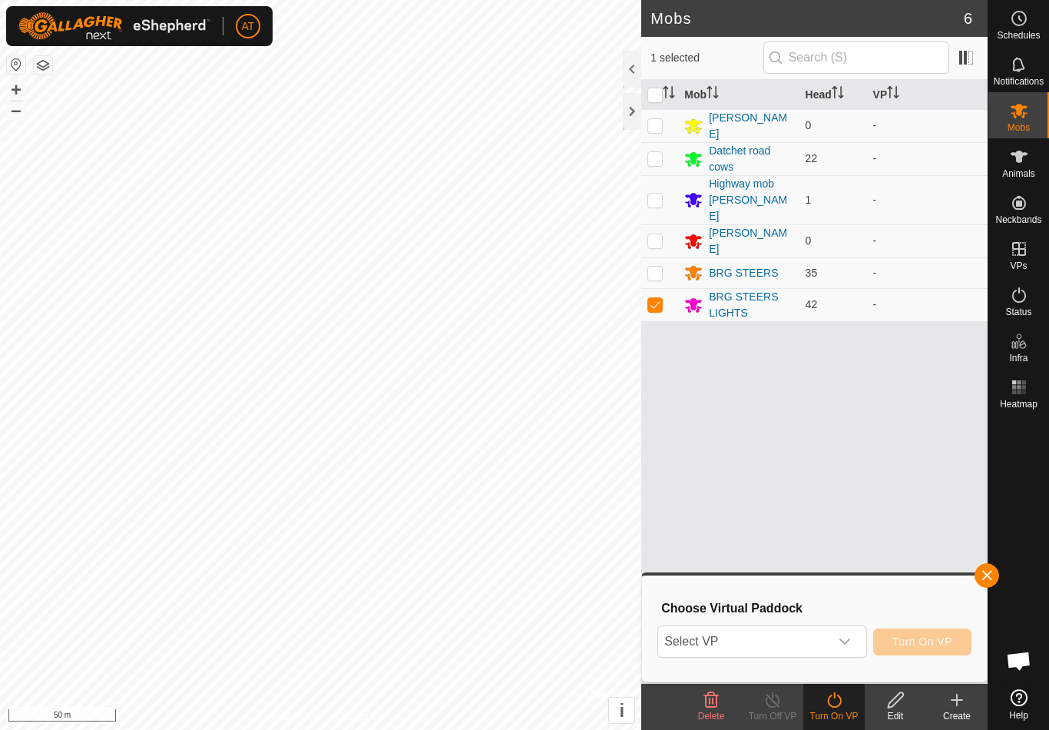
click at [781, 641] on span "Select VP" at bounding box center [743, 641] width 170 height 31
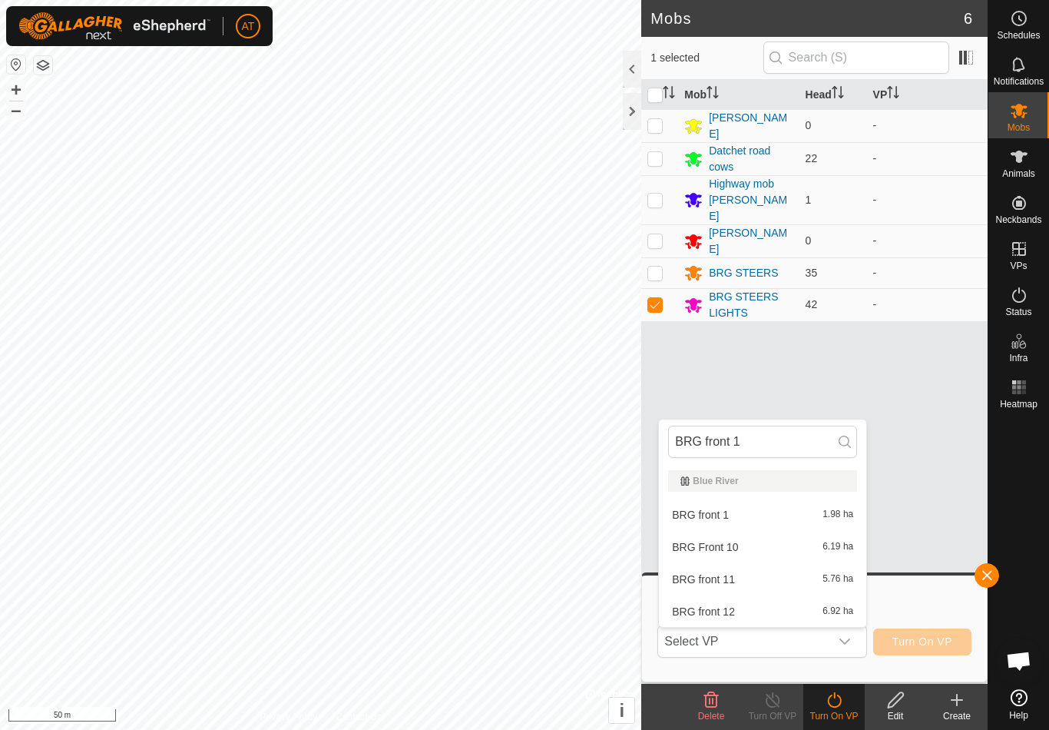
type input "BRG front 1"
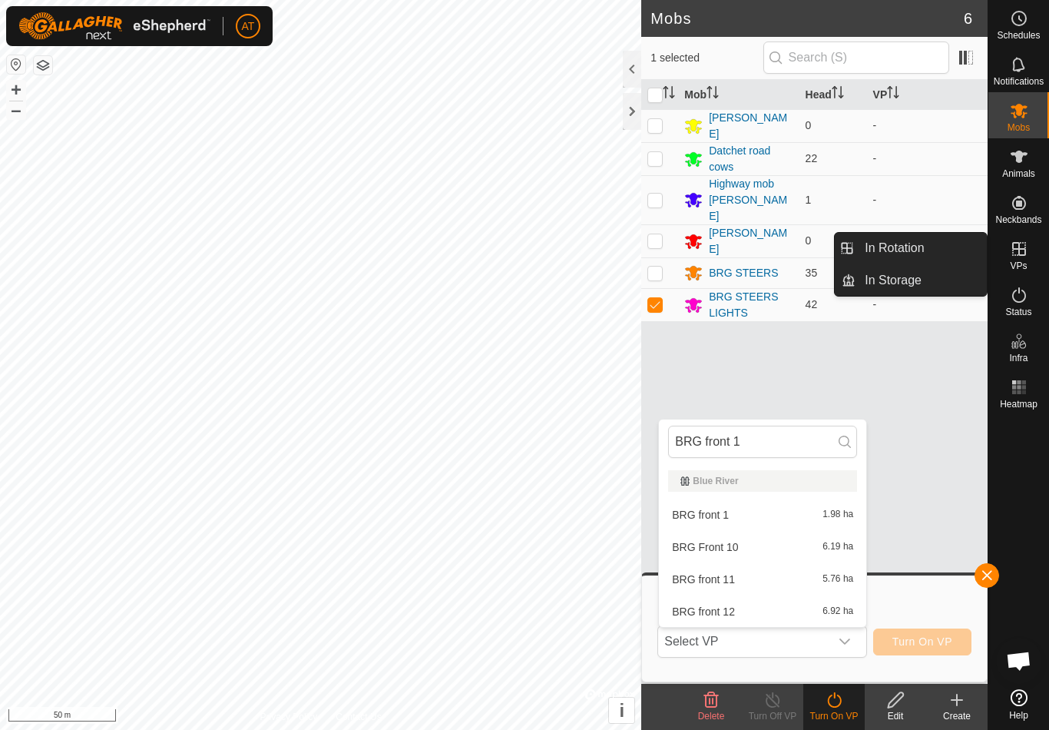
click at [786, 518] on div "BRG front 1 1.98 ha" at bounding box center [762, 514] width 189 height 18
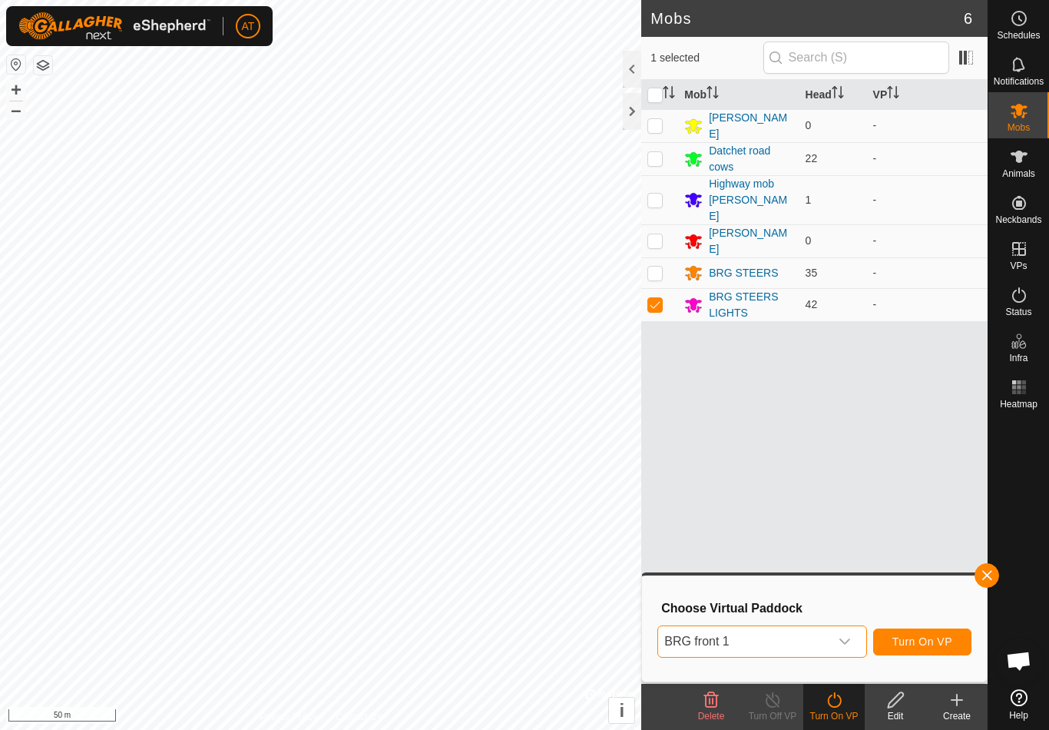
click at [944, 643] on span "Turn On VP" at bounding box center [922, 641] width 60 height 12
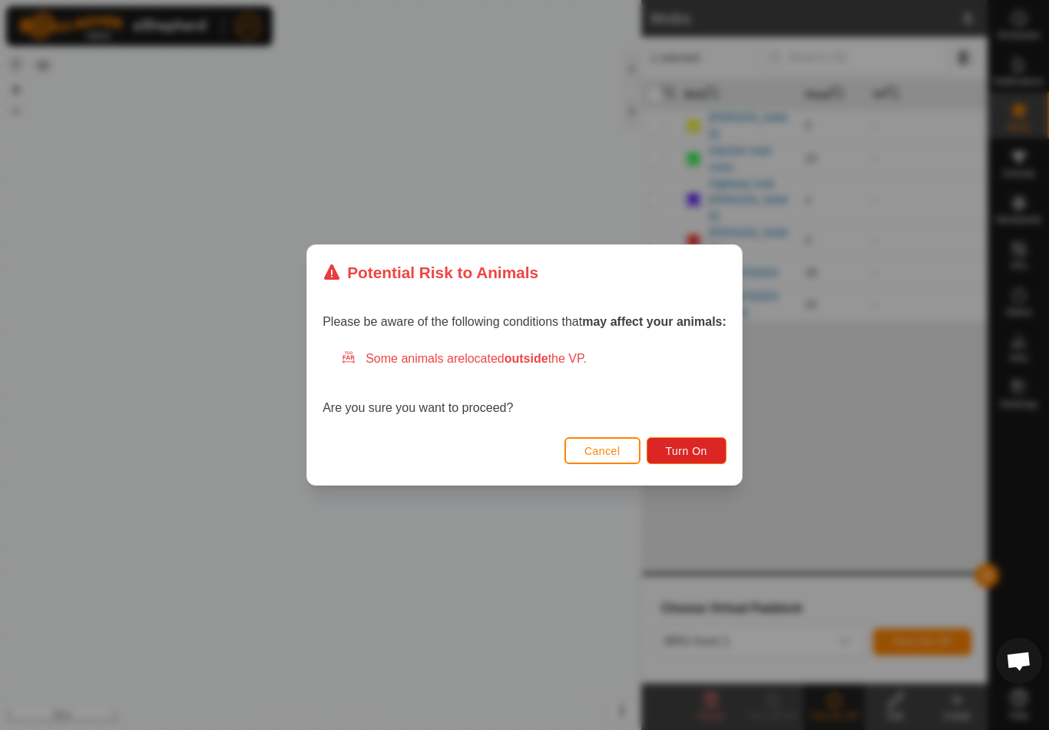
click at [716, 448] on button "Turn On" at bounding box center [687, 450] width 80 height 27
